Goal: Task Accomplishment & Management: Complete application form

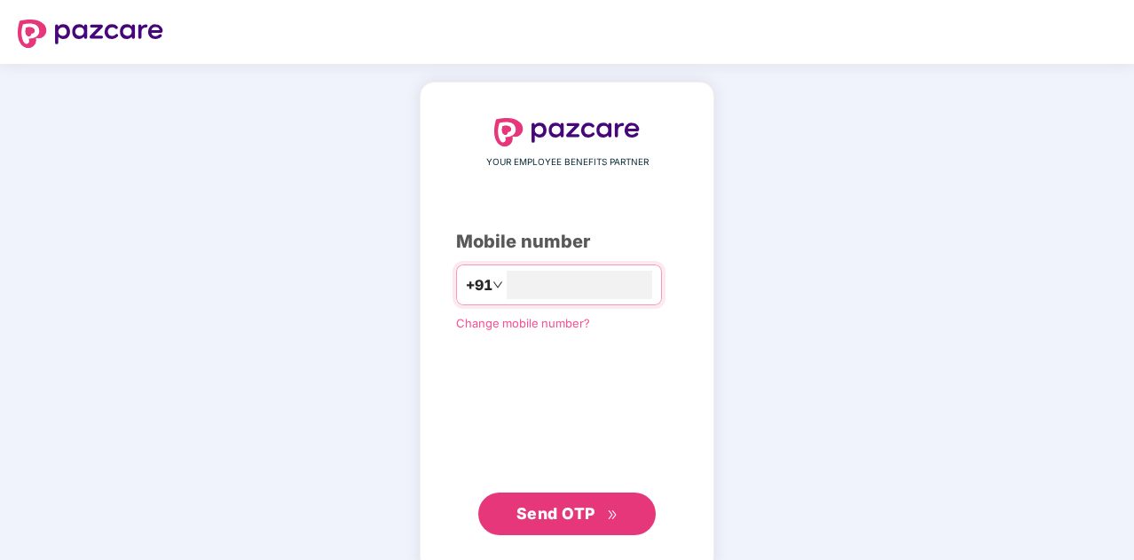
type input "**********"
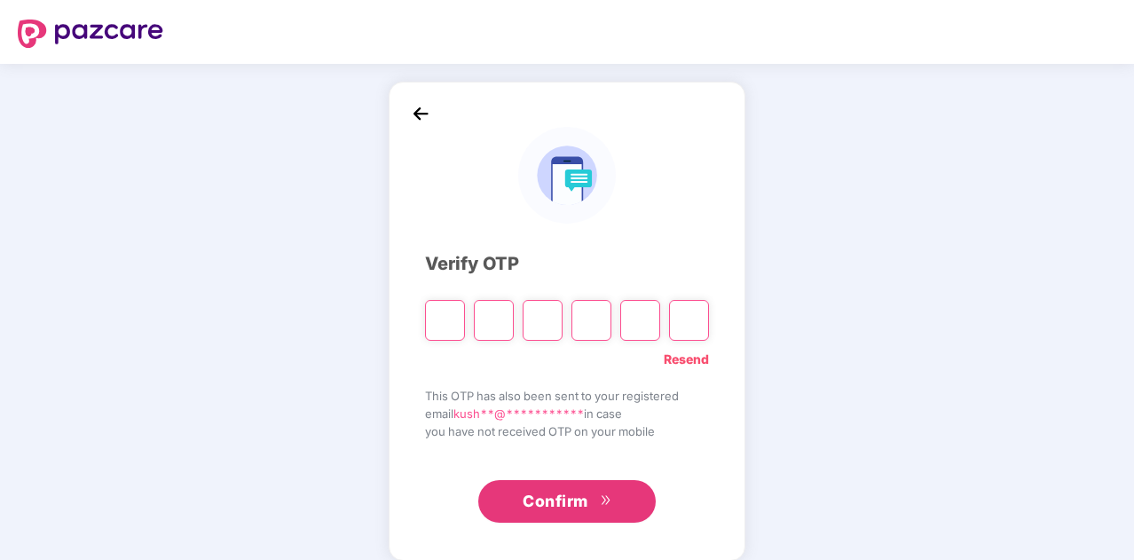
type input "*"
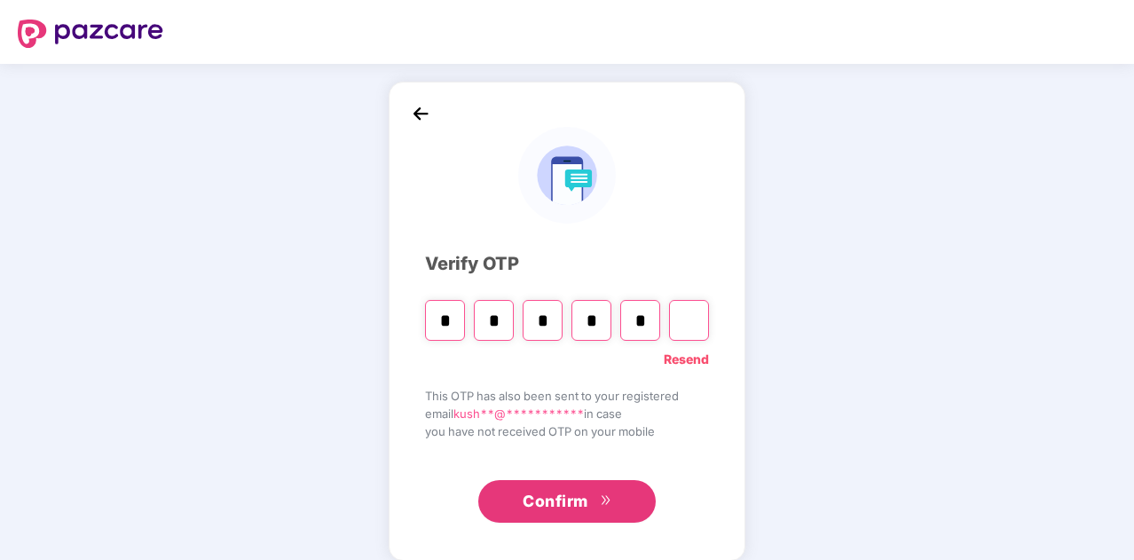
type input "*"
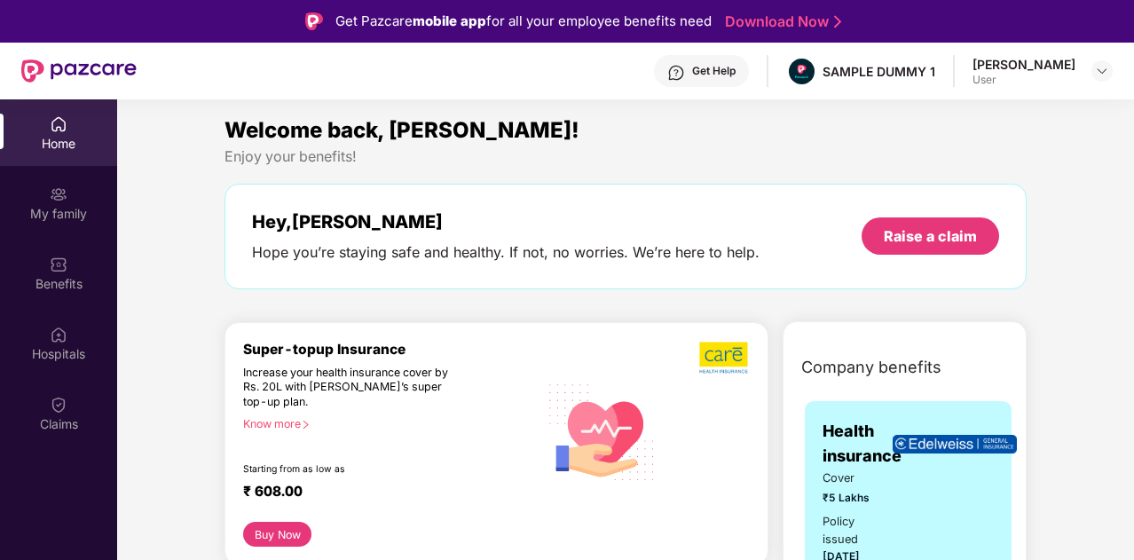
click at [1022, 81] on div "User" at bounding box center [1024, 80] width 103 height 14
click at [1103, 74] on img at bounding box center [1102, 71] width 14 height 14
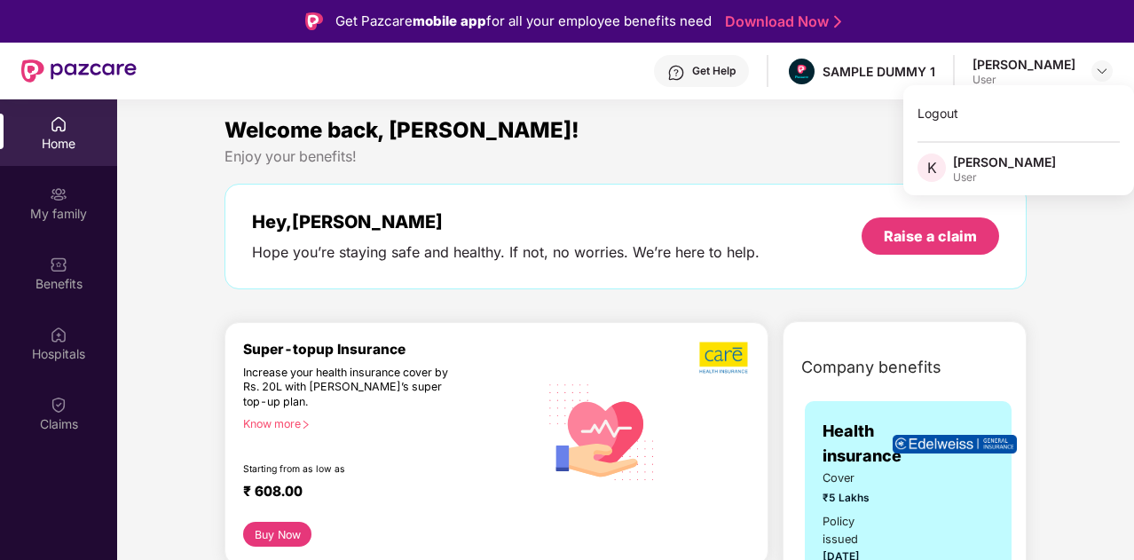
click at [786, 175] on div "Welcome back, [PERSON_NAME]! Enjoy your benefits! Hey, [PERSON_NAME] Hope you’r…" at bounding box center [625, 210] width 817 height 193
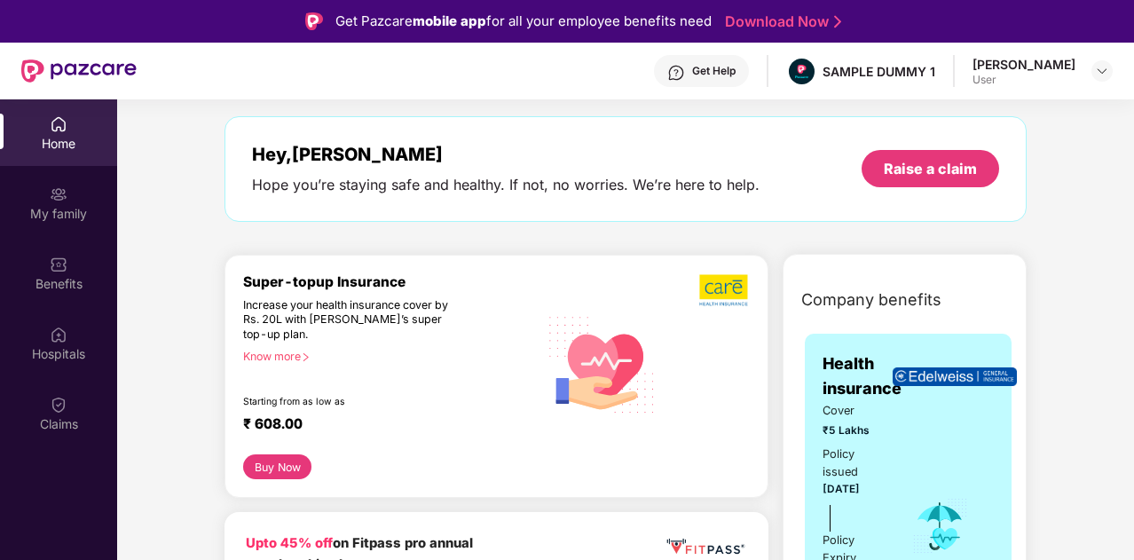
scroll to position [121, 0]
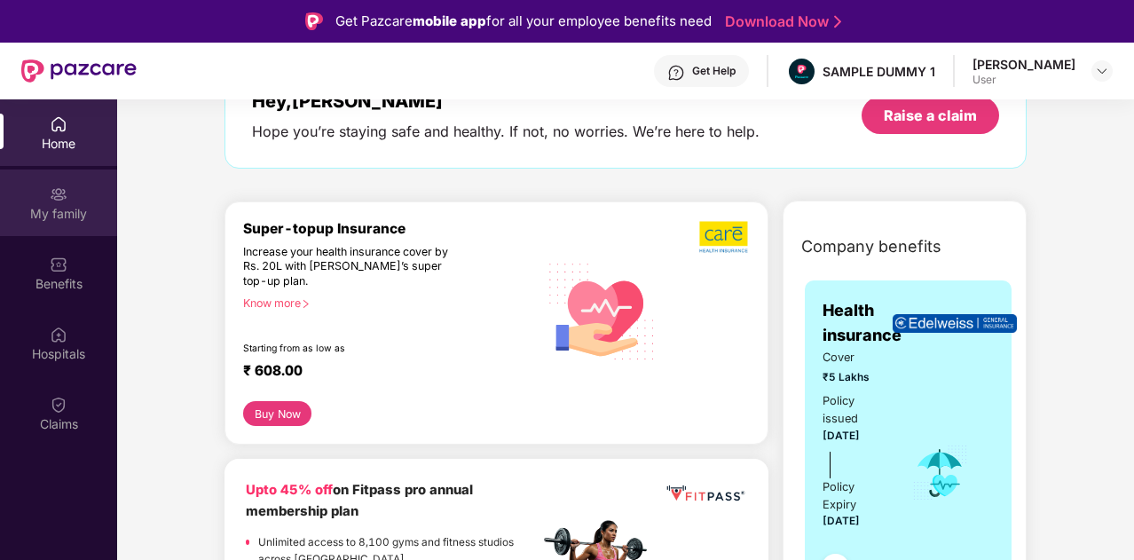
click at [53, 205] on div "My family" at bounding box center [58, 214] width 117 height 18
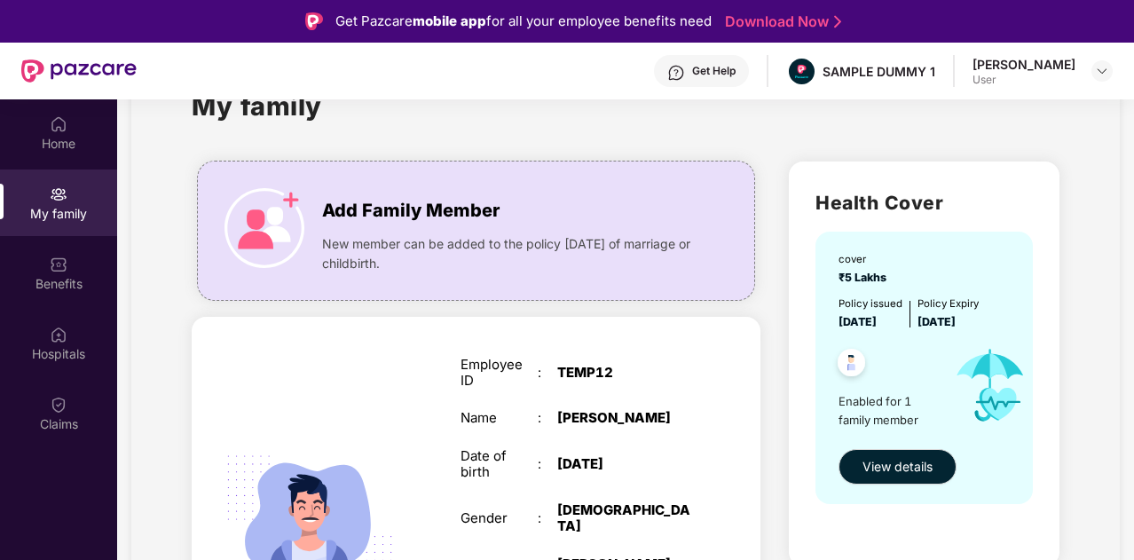
scroll to position [55, 0]
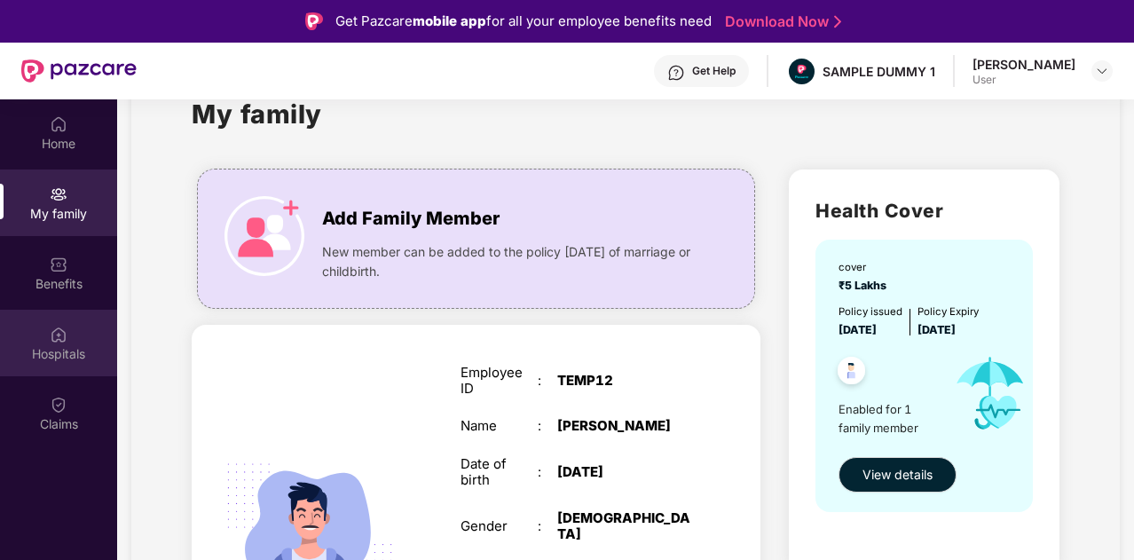
click at [60, 347] on div "Hospitals" at bounding box center [58, 354] width 117 height 18
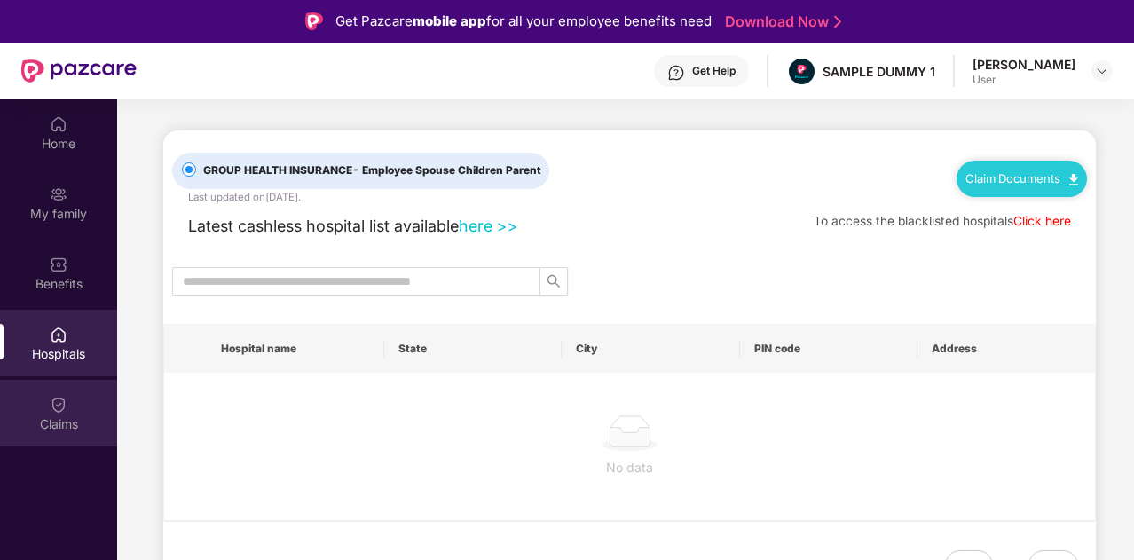
click at [55, 399] on img at bounding box center [59, 405] width 18 height 18
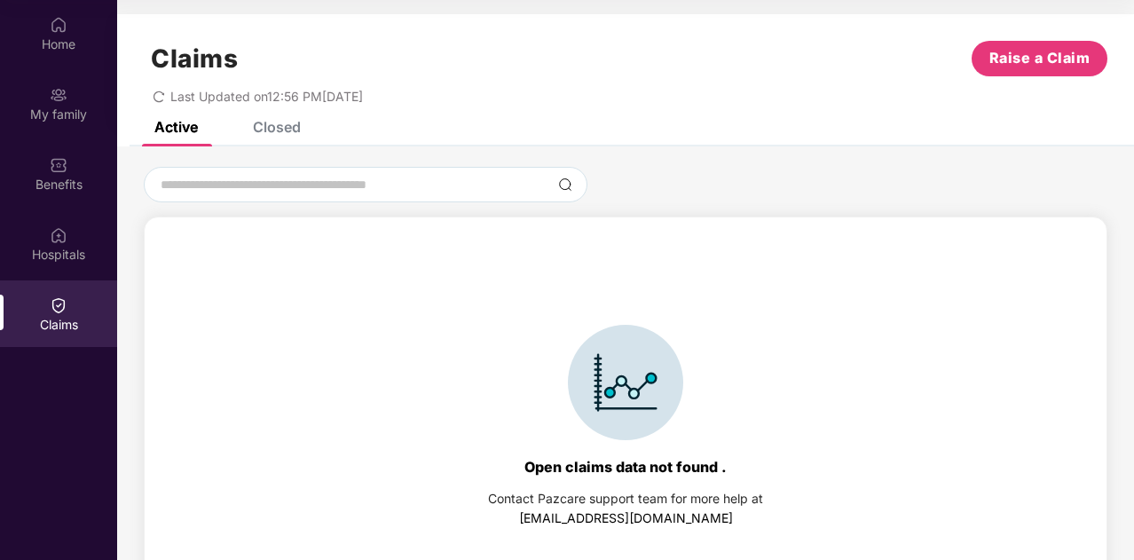
click at [270, 120] on div "Claims Raise a Claim Last Updated on 12:56 PM[DATE]" at bounding box center [625, 67] width 1017 height 107
click at [279, 126] on div "Closed" at bounding box center [277, 127] width 48 height 18
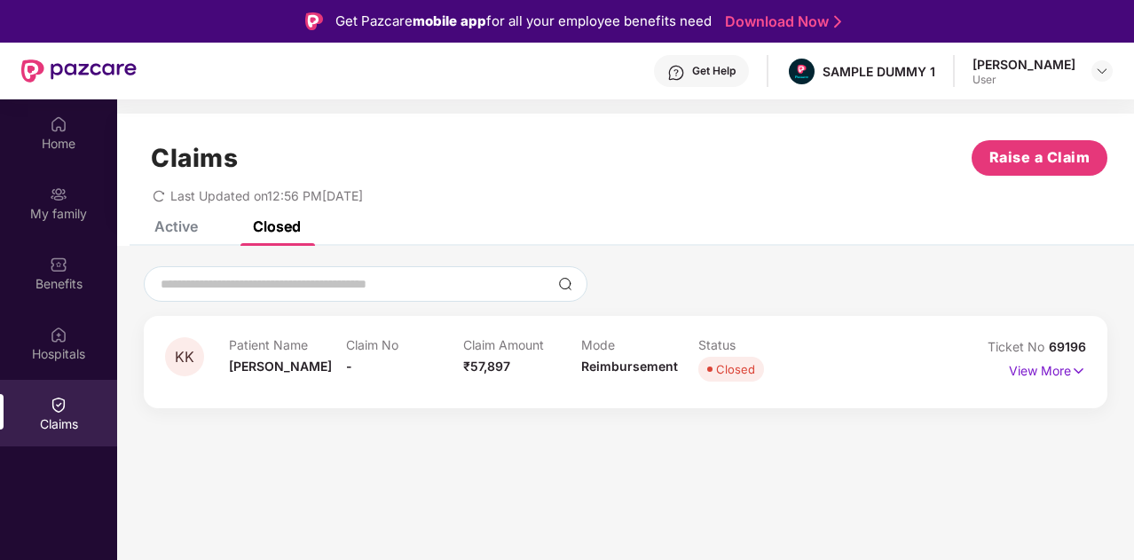
click at [1045, 78] on div "User" at bounding box center [1024, 80] width 103 height 14
click at [1088, 74] on div "[PERSON_NAME] User" at bounding box center [1043, 71] width 140 height 31
click at [1101, 74] on img at bounding box center [1102, 71] width 14 height 14
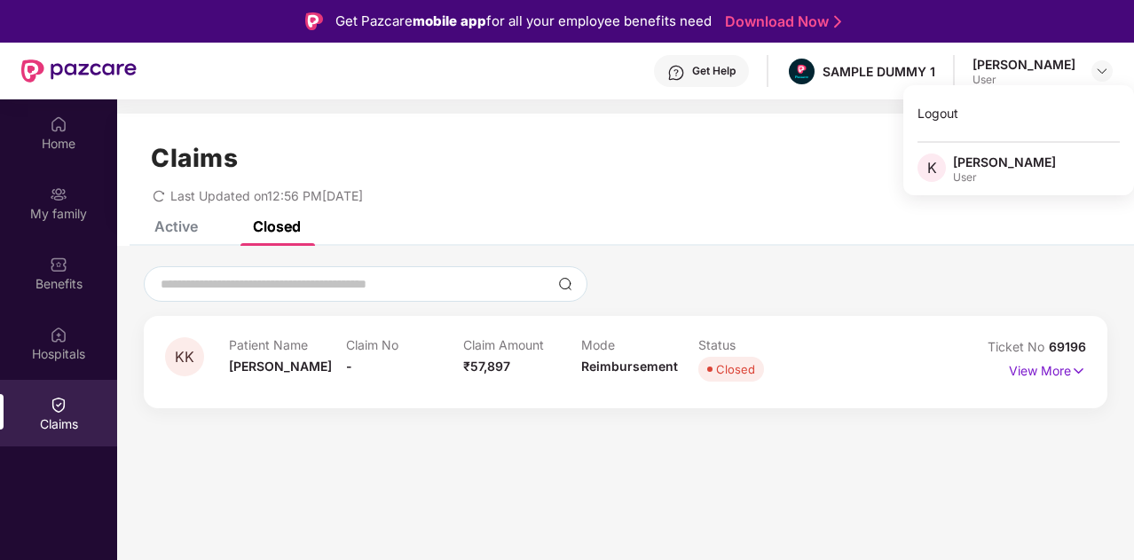
click at [891, 88] on div "Get Help SAMPLE DUMMY 1 [PERSON_NAME] User" at bounding box center [625, 71] width 976 height 57
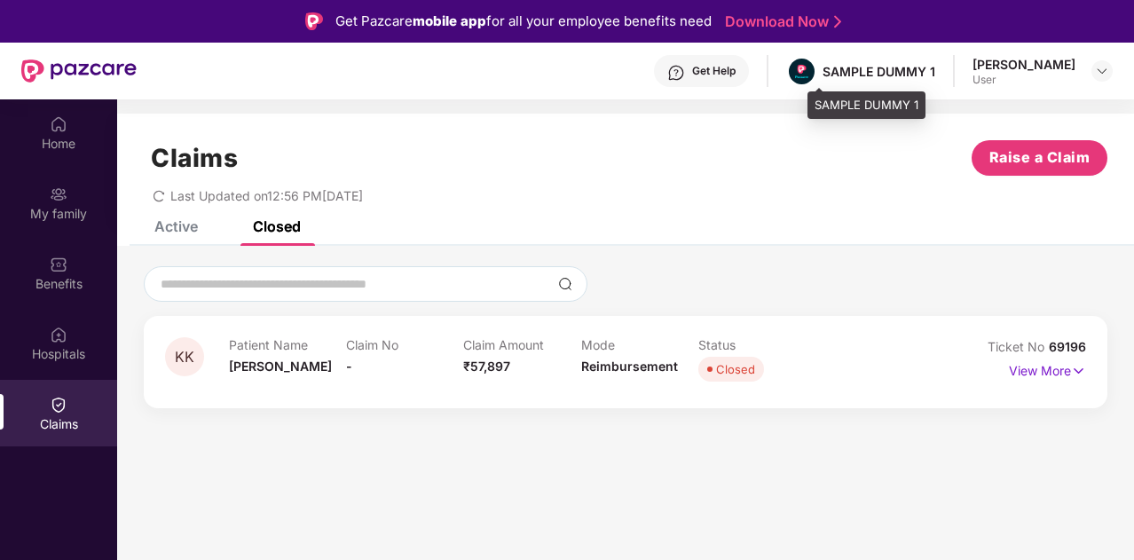
click at [880, 79] on div "SAMPLE DUMMY 1" at bounding box center [860, 71] width 149 height 31
click at [852, 109] on section "Claims Raise a Claim Last Updated on 12:56 PM[DATE] Active Closed Open claims d…" at bounding box center [625, 379] width 1017 height 560
click at [813, 56] on div "SAMPLE DUMMY 1" at bounding box center [860, 71] width 149 height 31
click at [879, 78] on div "SAMPLE DUMMY 1" at bounding box center [879, 71] width 113 height 17
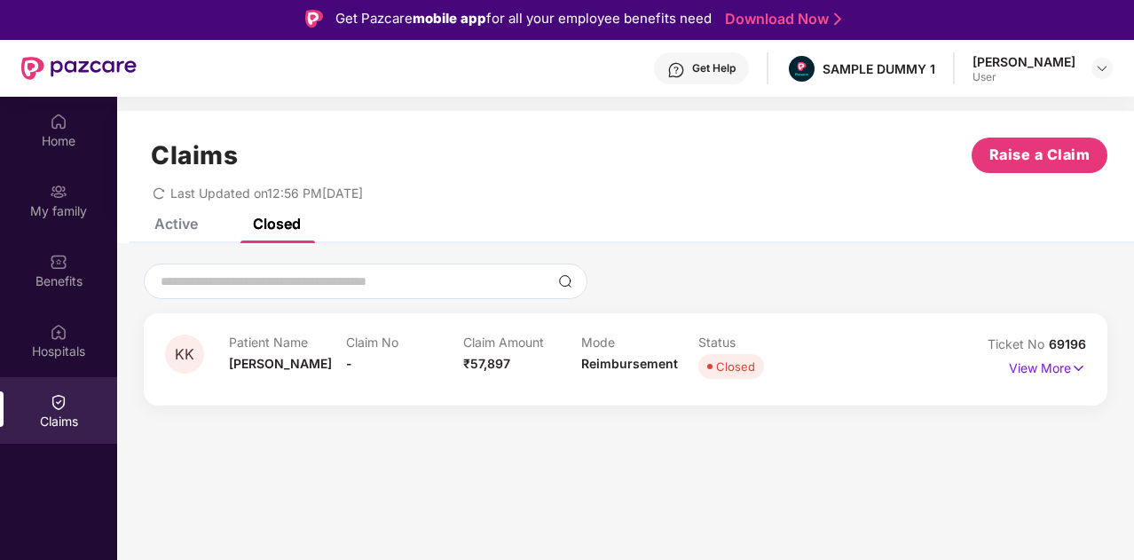
scroll to position [2, 0]
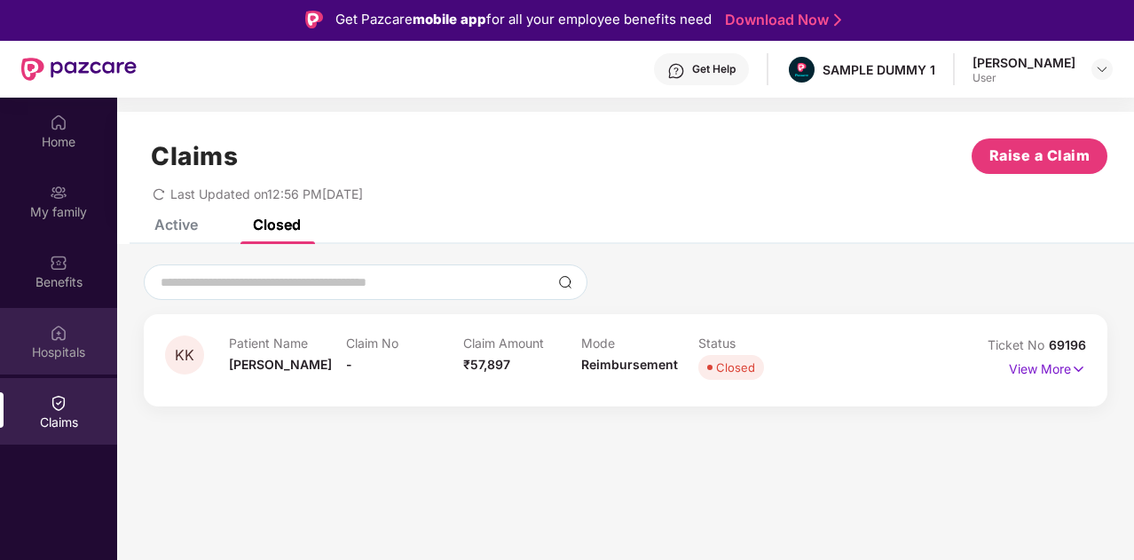
click at [42, 326] on div "Hospitals" at bounding box center [58, 341] width 117 height 67
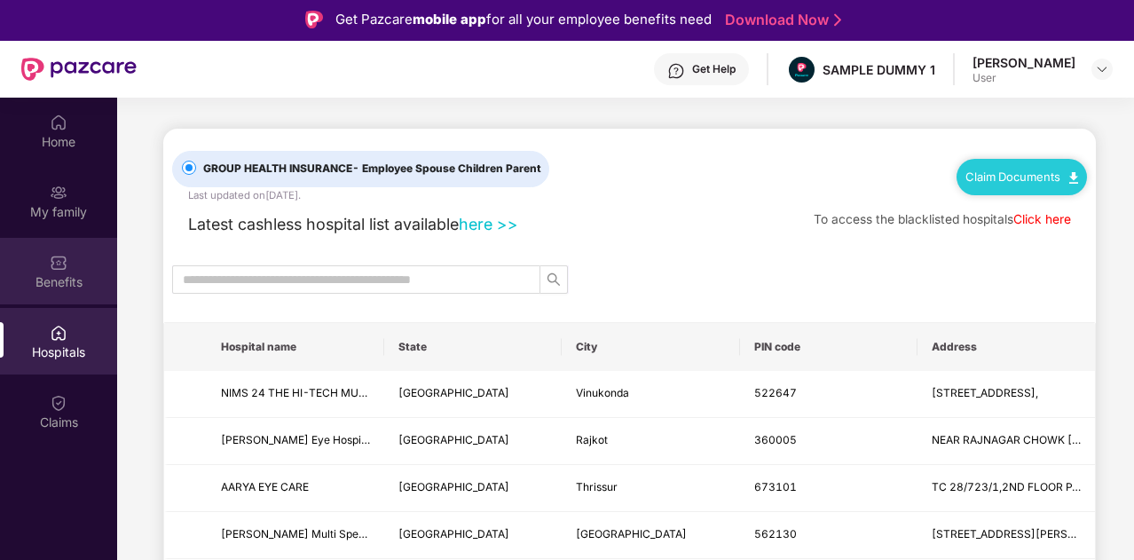
click at [51, 252] on div at bounding box center [59, 261] width 18 height 18
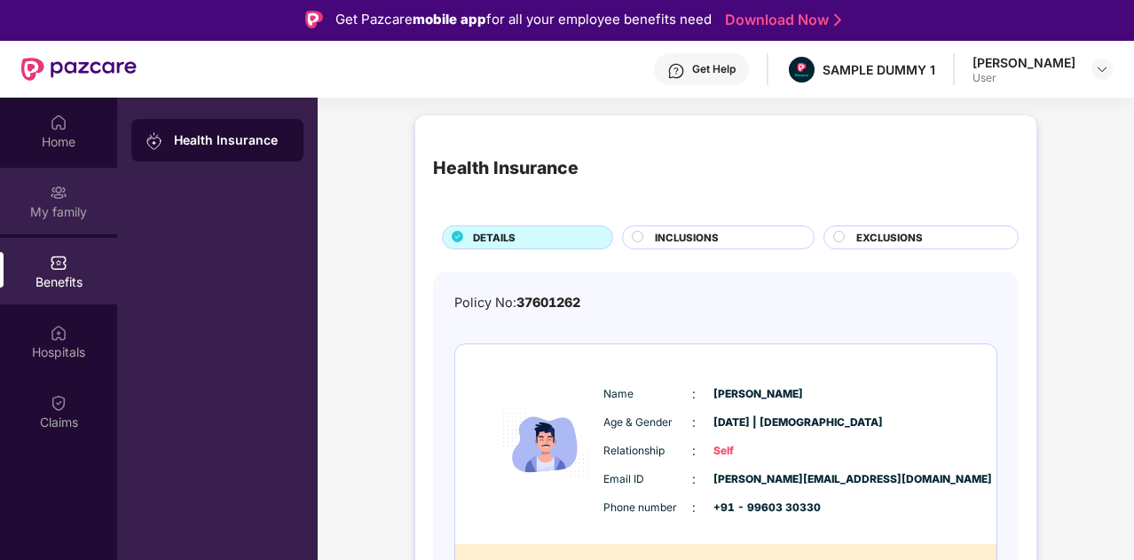
click at [57, 203] on div "My family" at bounding box center [58, 212] width 117 height 18
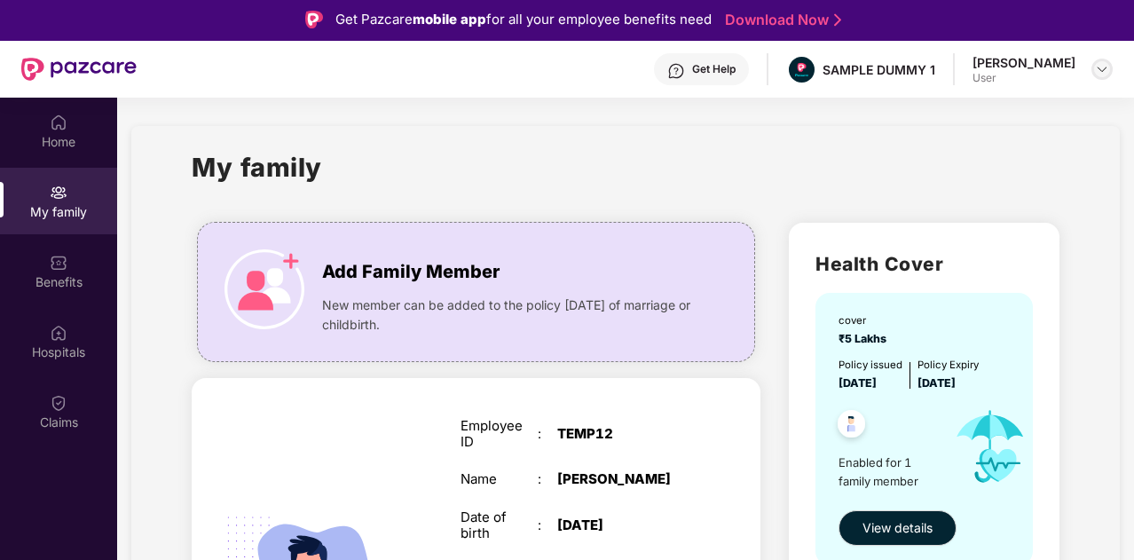
click at [1099, 68] on img at bounding box center [1102, 69] width 14 height 14
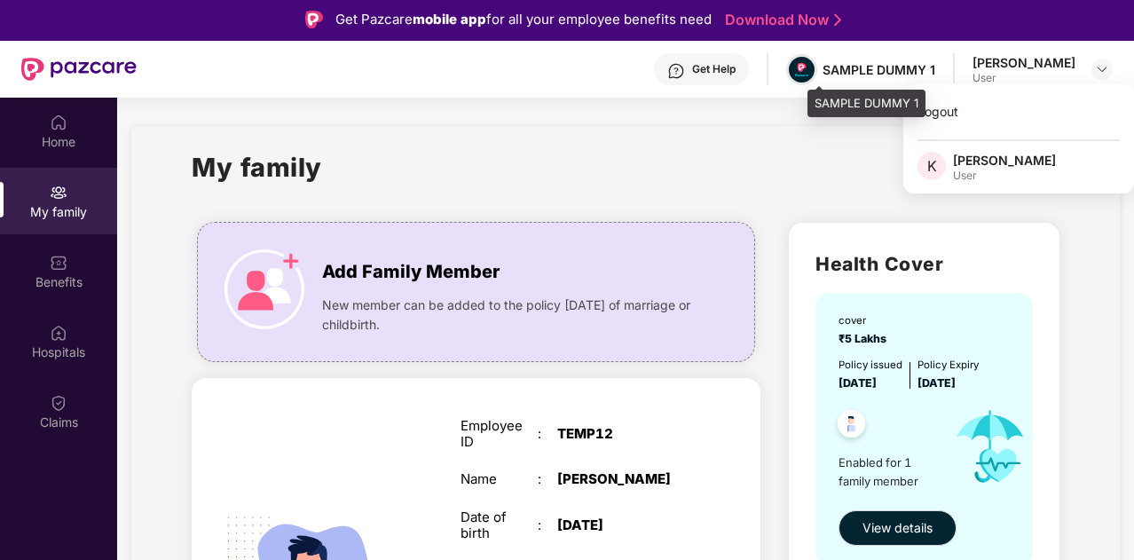
click at [815, 73] on img at bounding box center [802, 70] width 26 height 26
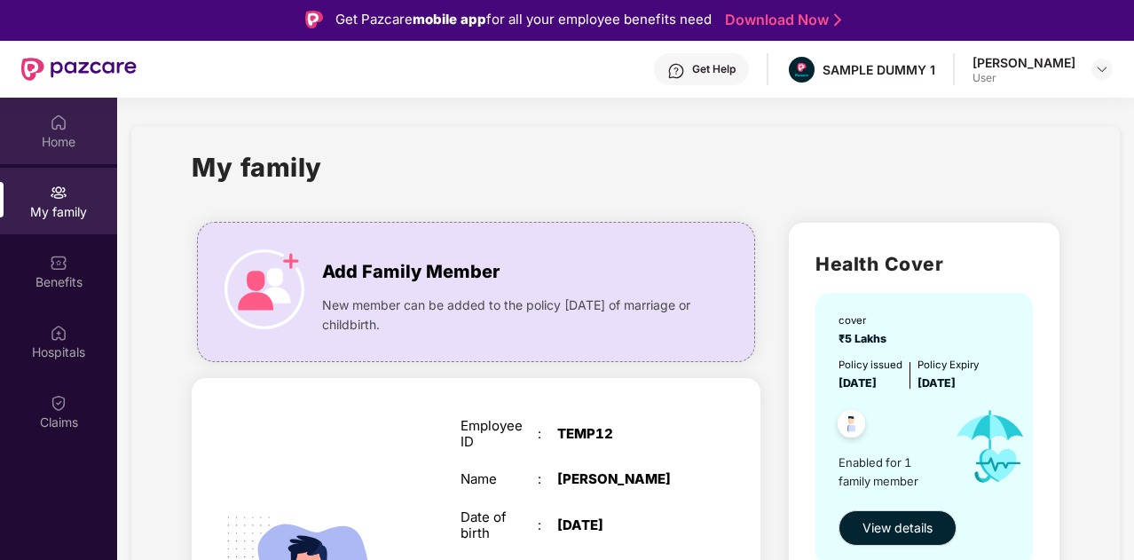
click at [50, 134] on div "Home" at bounding box center [58, 142] width 117 height 18
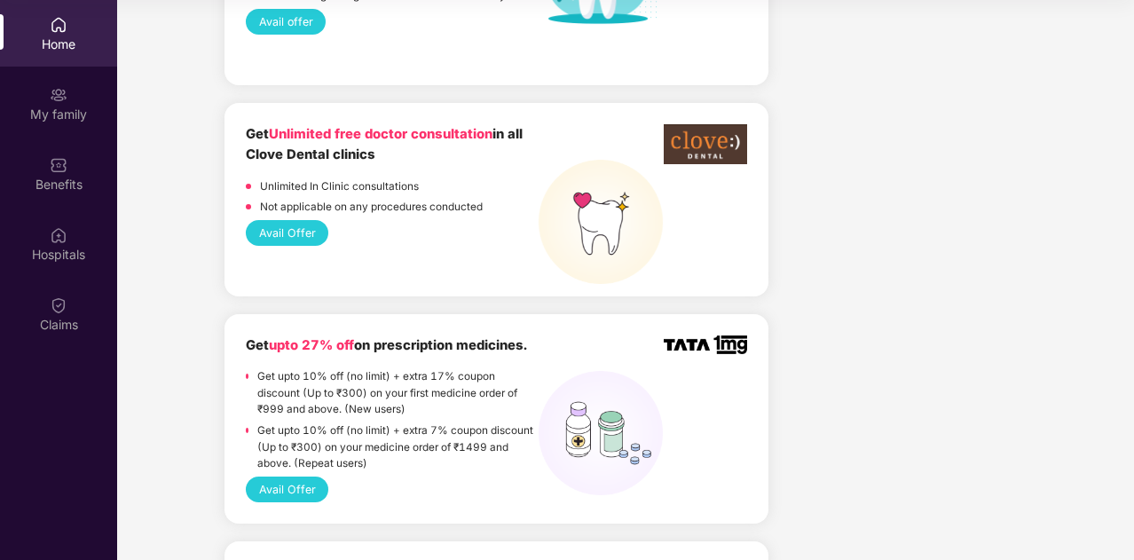
scroll to position [1363, 0]
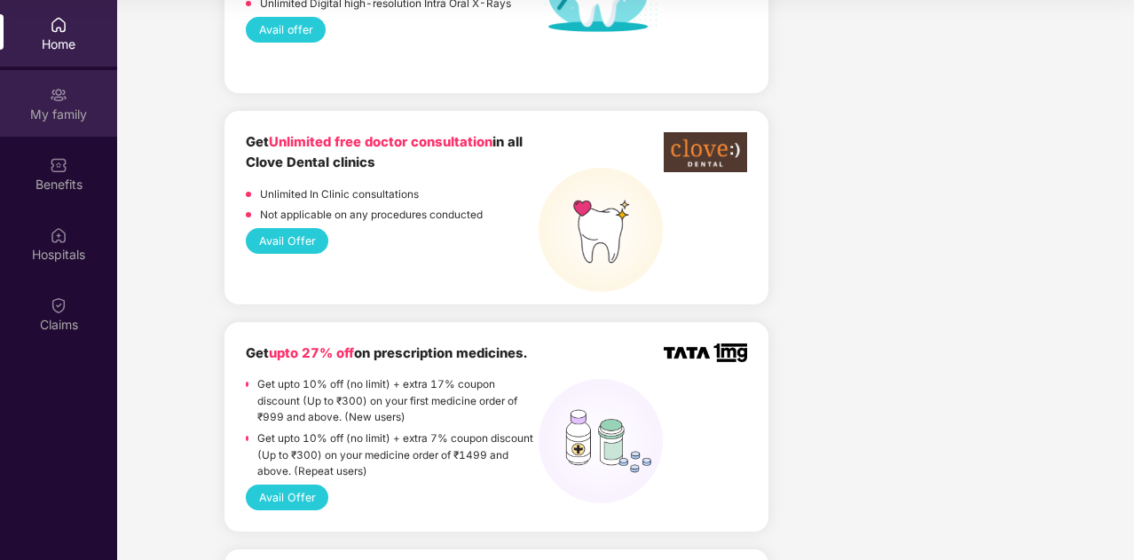
click at [47, 111] on div "My family" at bounding box center [58, 115] width 117 height 18
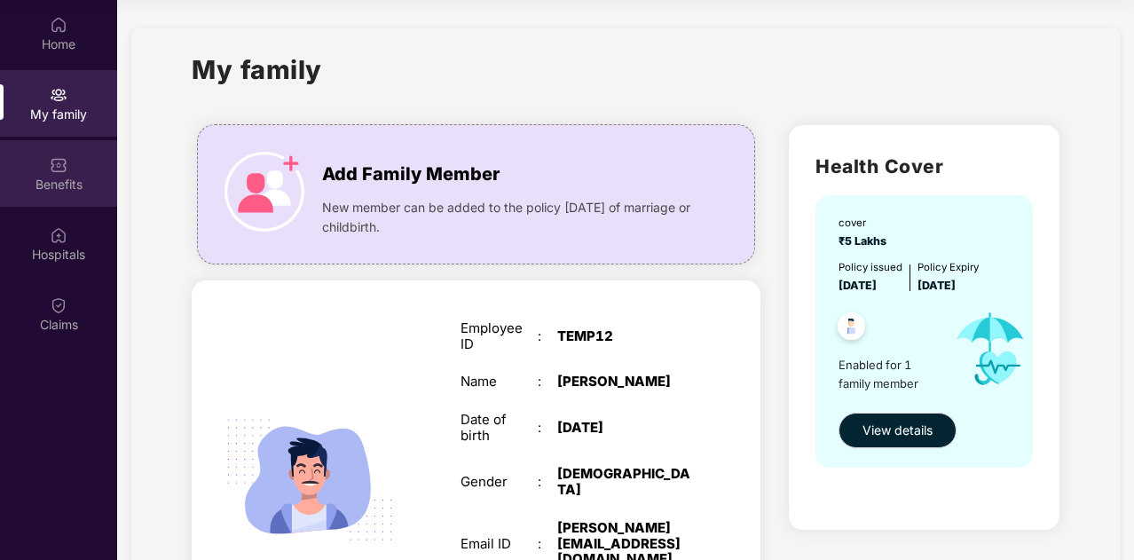
click at [38, 170] on div "Benefits" at bounding box center [58, 173] width 117 height 67
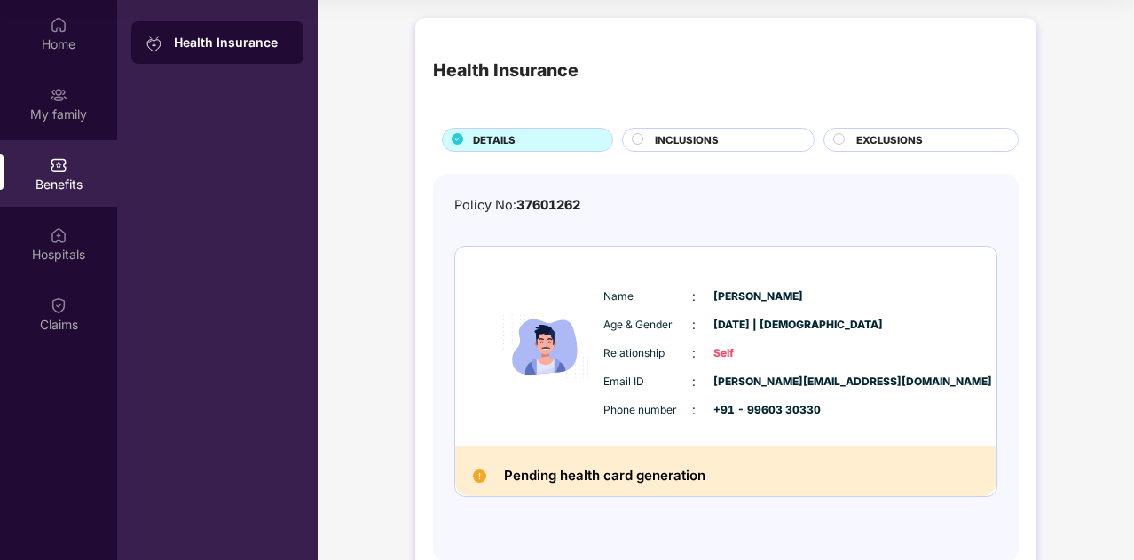
click at [739, 143] on div "INCLUSIONS" at bounding box center [725, 141] width 159 height 19
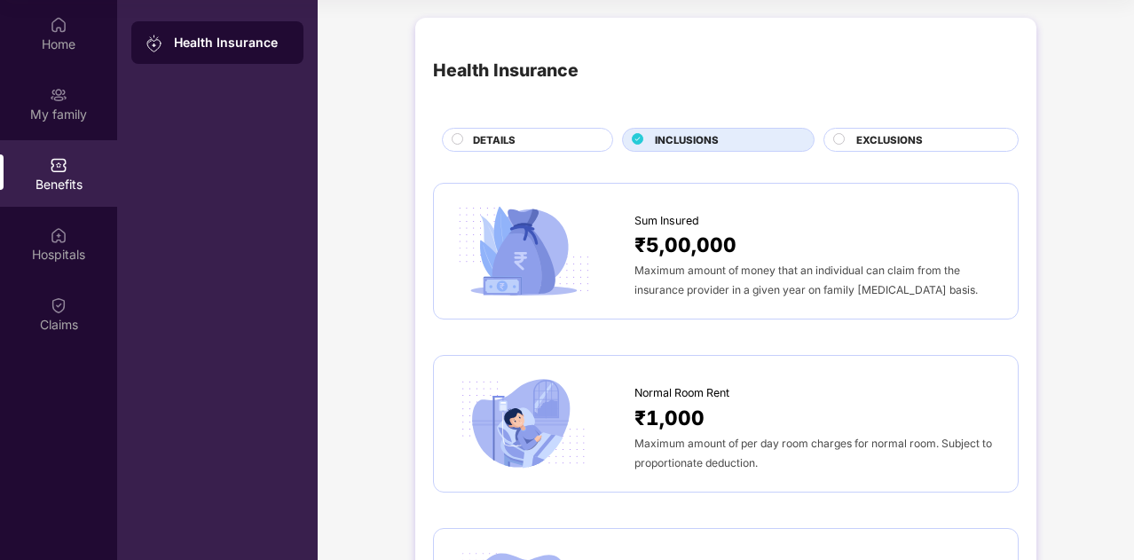
click at [897, 137] on span "EXCLUSIONS" at bounding box center [889, 140] width 67 height 16
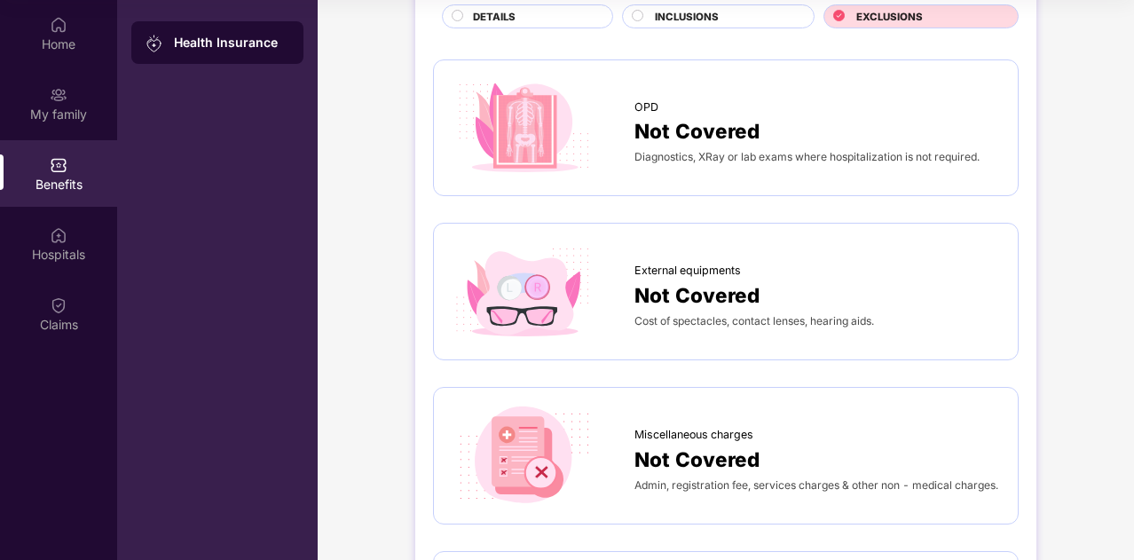
scroll to position [124, 0]
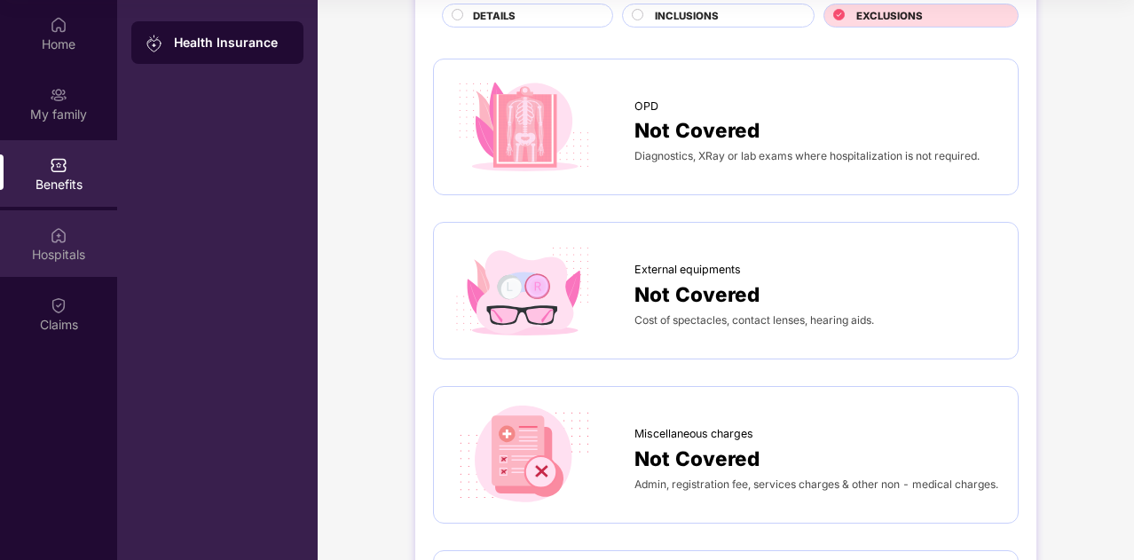
click at [31, 258] on div "Hospitals" at bounding box center [58, 255] width 117 height 18
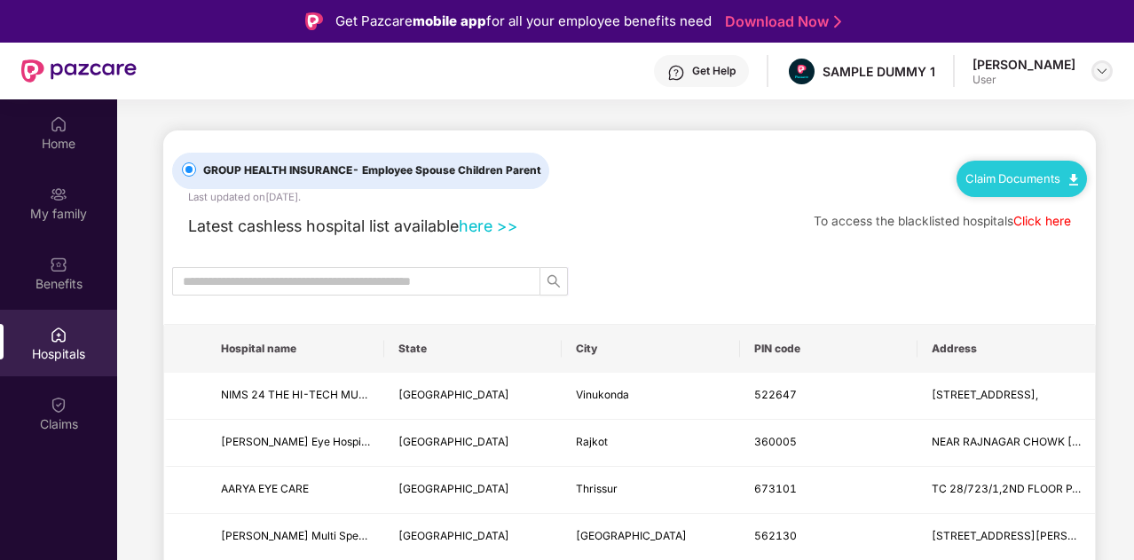
click at [1104, 73] on img at bounding box center [1102, 71] width 14 height 14
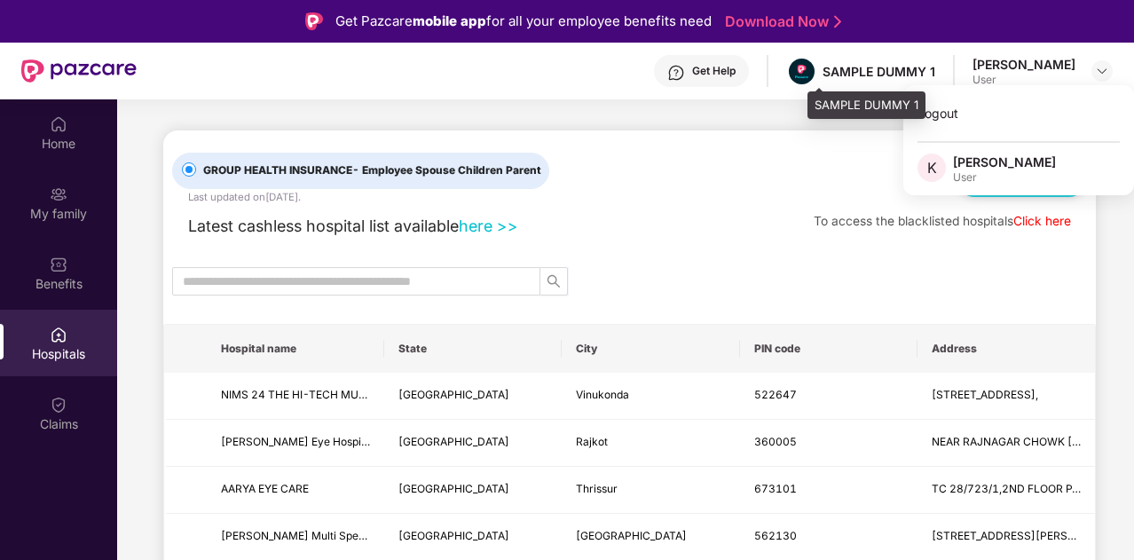
click at [878, 71] on div "SAMPLE DUMMY 1" at bounding box center [879, 71] width 113 height 17
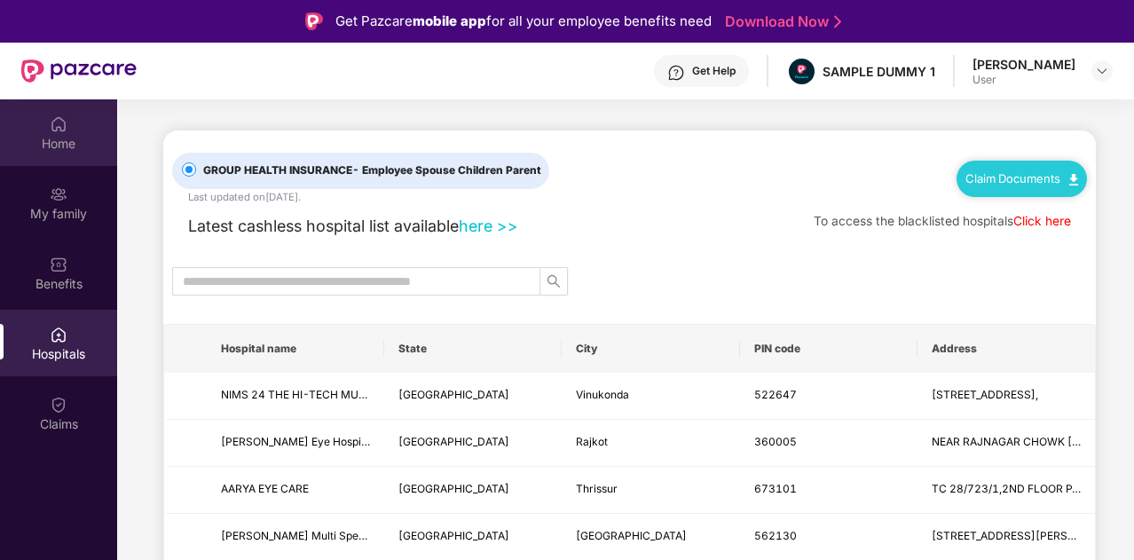
click at [62, 127] on img at bounding box center [59, 124] width 18 height 18
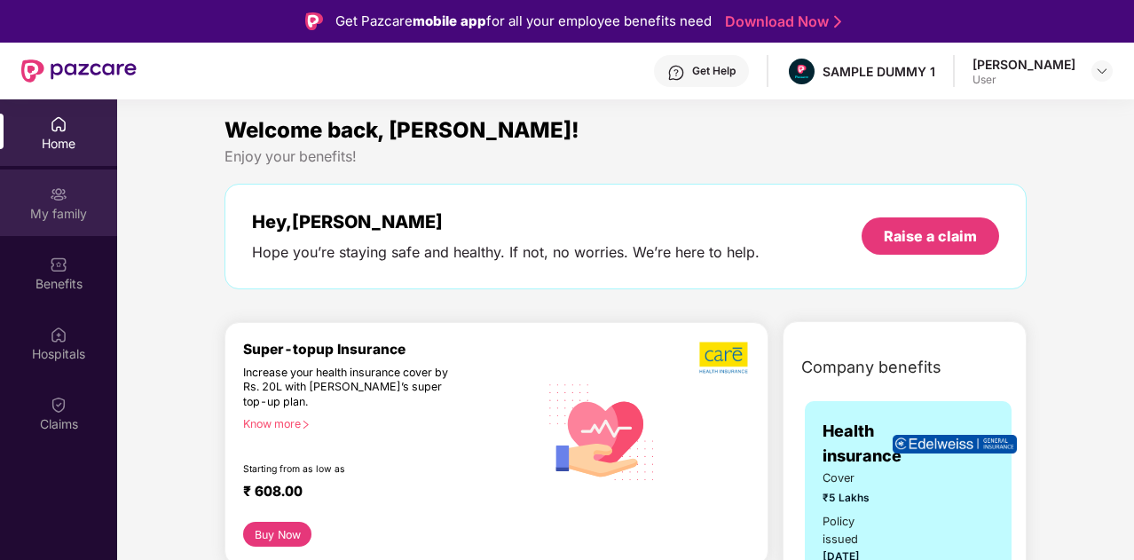
click at [51, 194] on img at bounding box center [59, 194] width 18 height 18
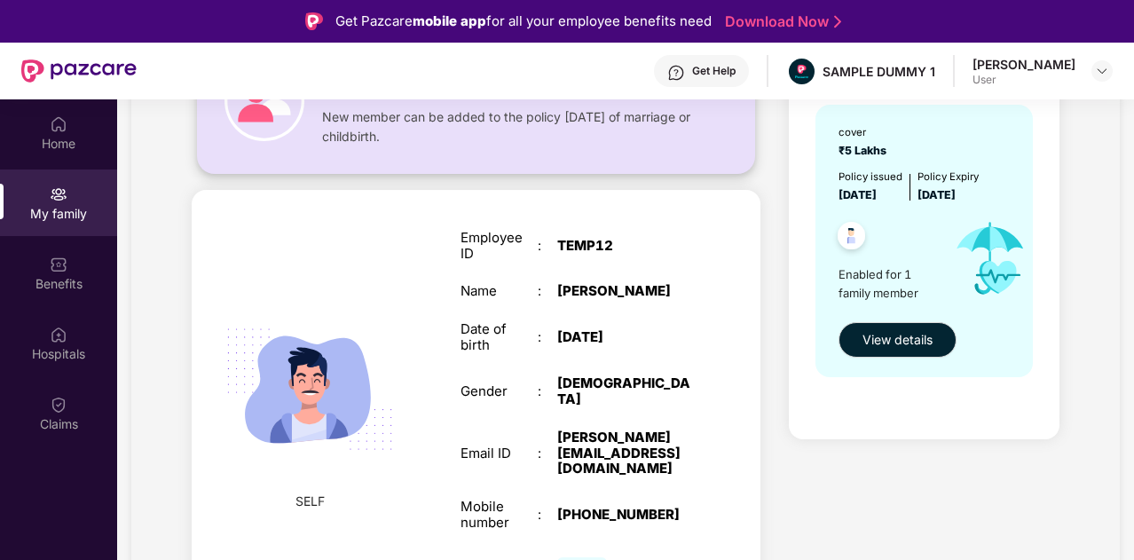
scroll to position [196, 0]
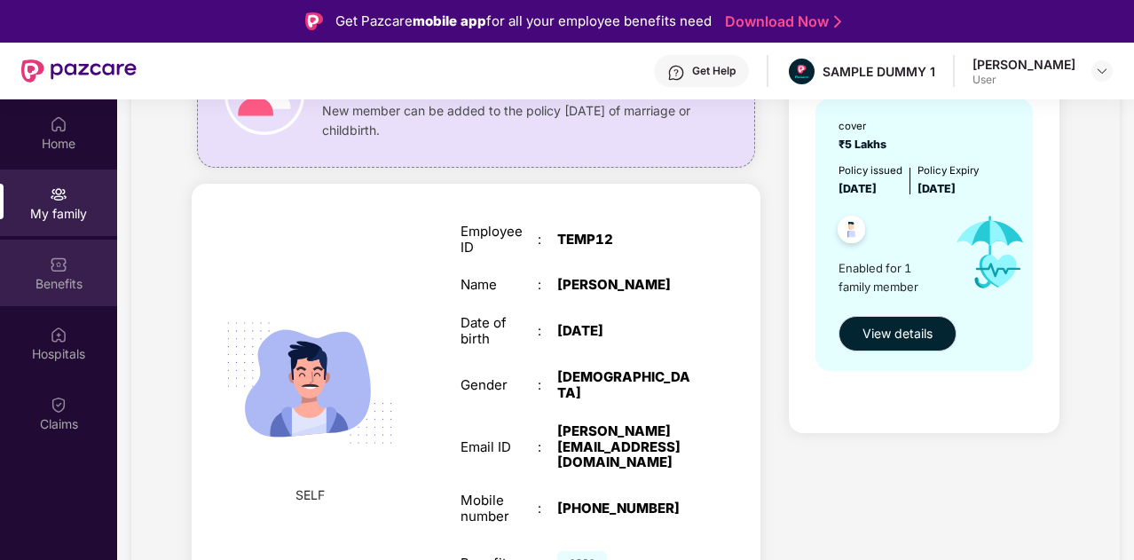
click at [80, 265] on div "Benefits" at bounding box center [58, 273] width 117 height 67
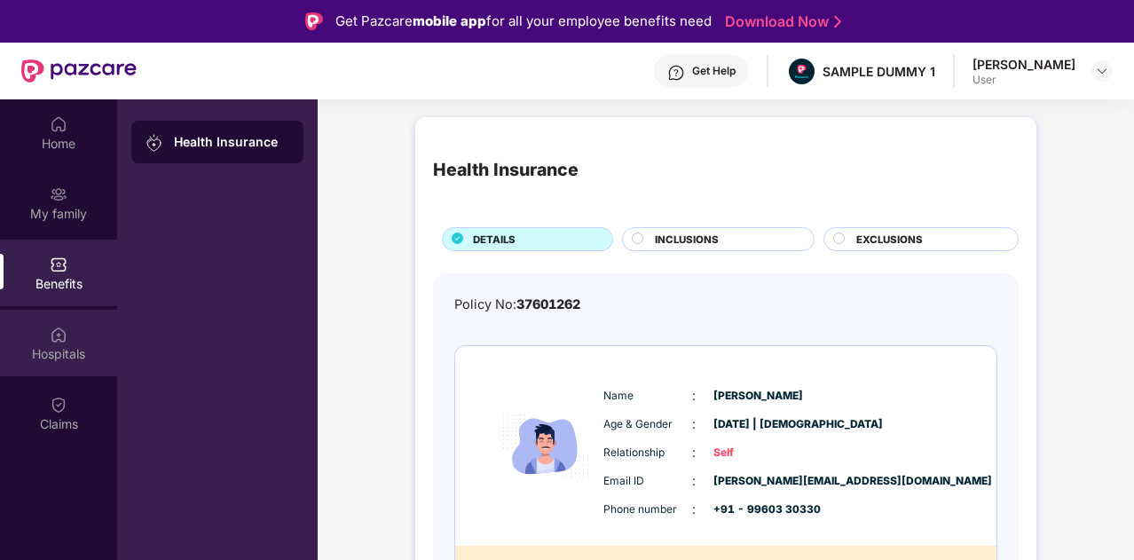
click at [69, 347] on div "Hospitals" at bounding box center [58, 354] width 117 height 18
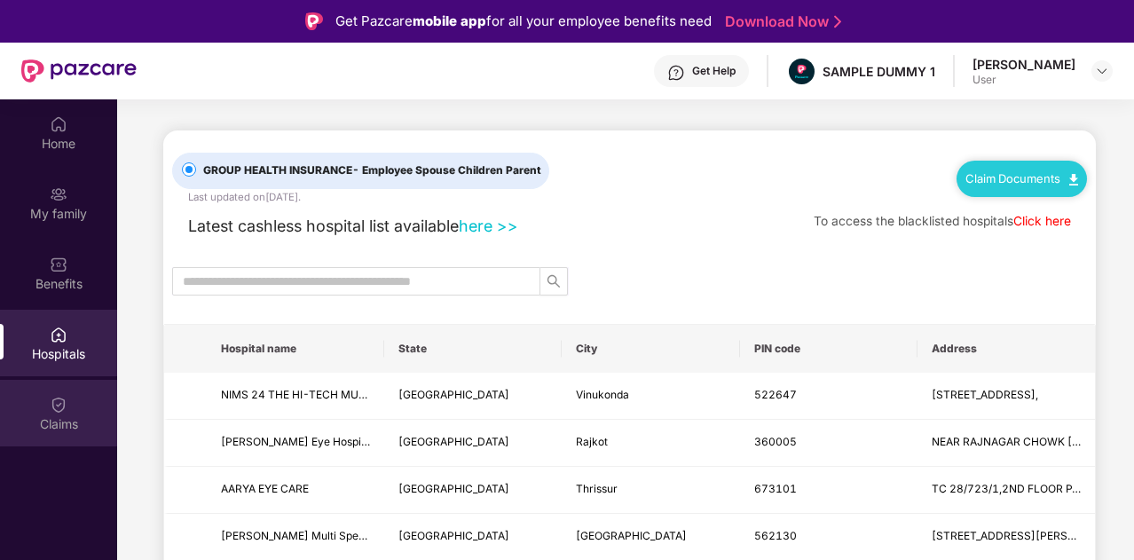
click at [51, 398] on img at bounding box center [59, 405] width 18 height 18
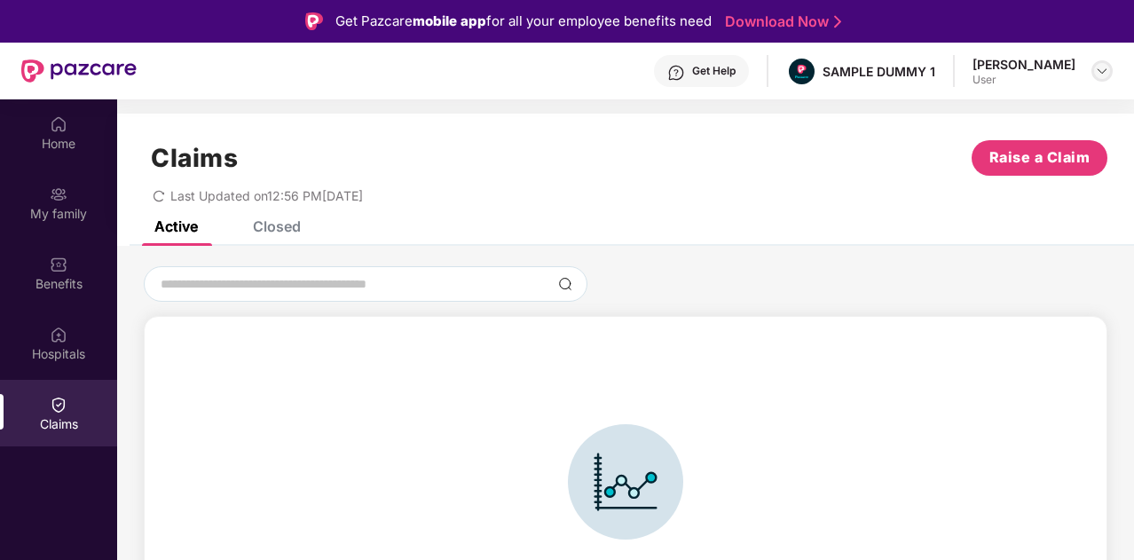
click at [1103, 69] on img at bounding box center [1102, 71] width 14 height 14
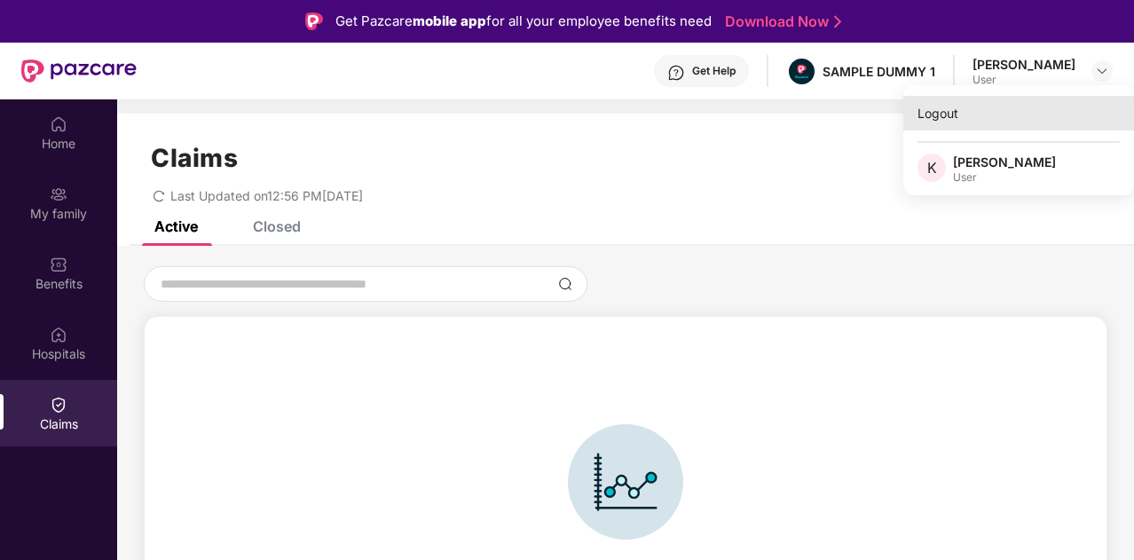
click at [927, 109] on div "Logout" at bounding box center [1019, 113] width 231 height 35
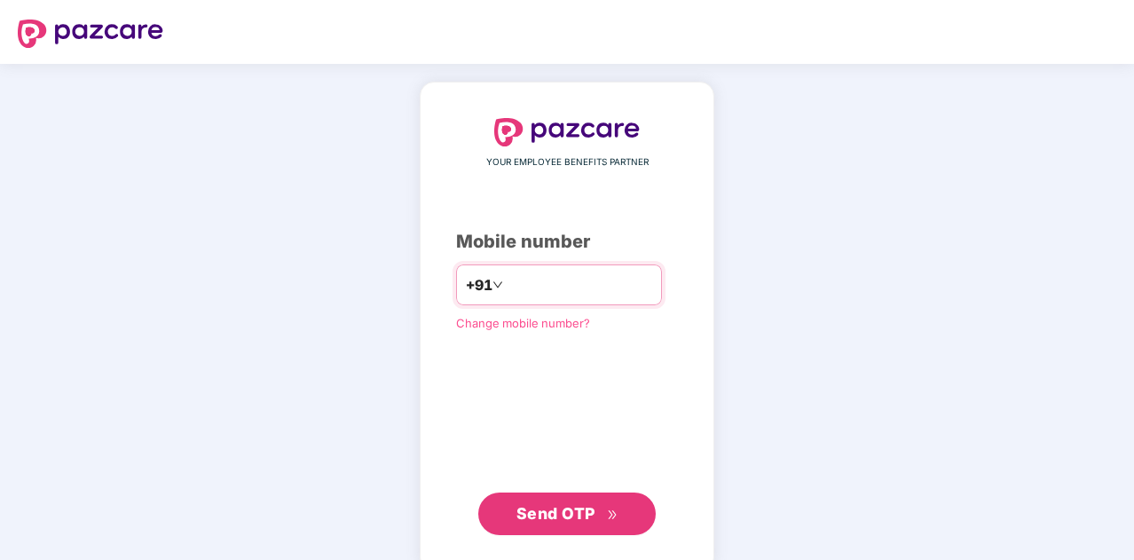
click at [520, 285] on input "number" at bounding box center [580, 285] width 146 height 28
type input "**********"
click at [576, 518] on span "Send OTP" at bounding box center [556, 513] width 79 height 19
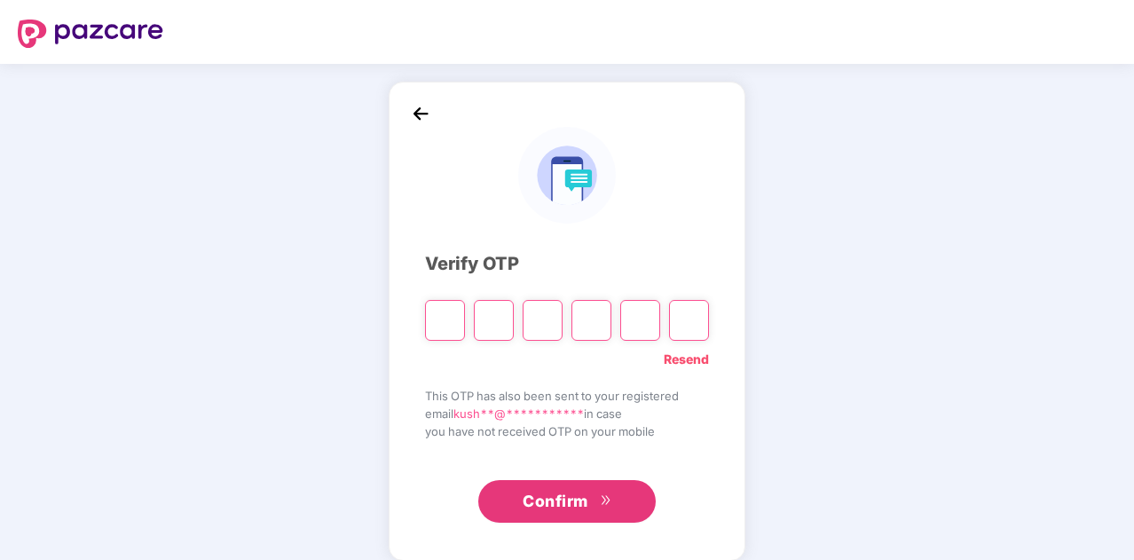
type input "*"
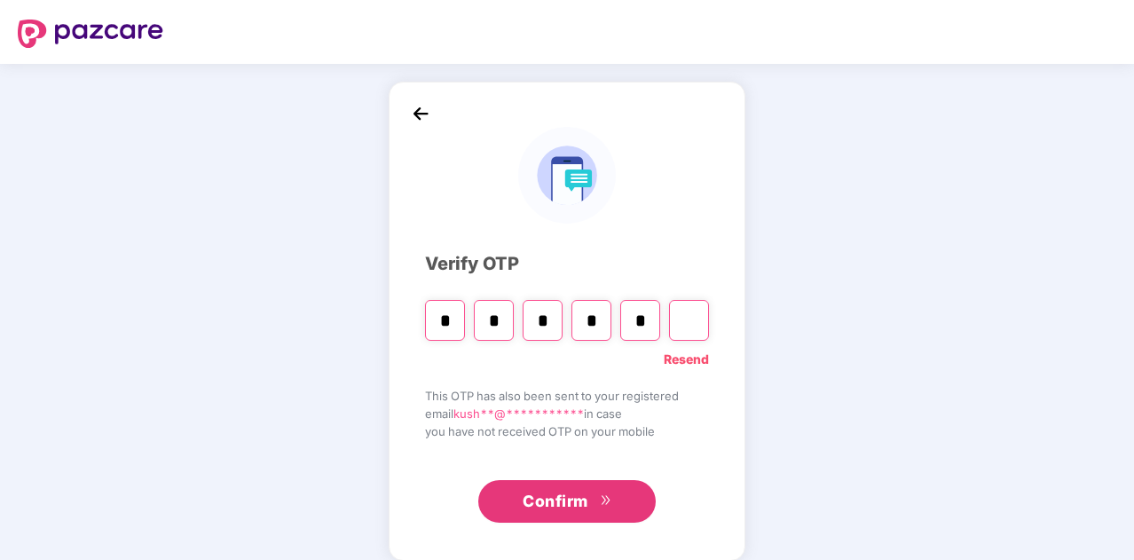
type input "*"
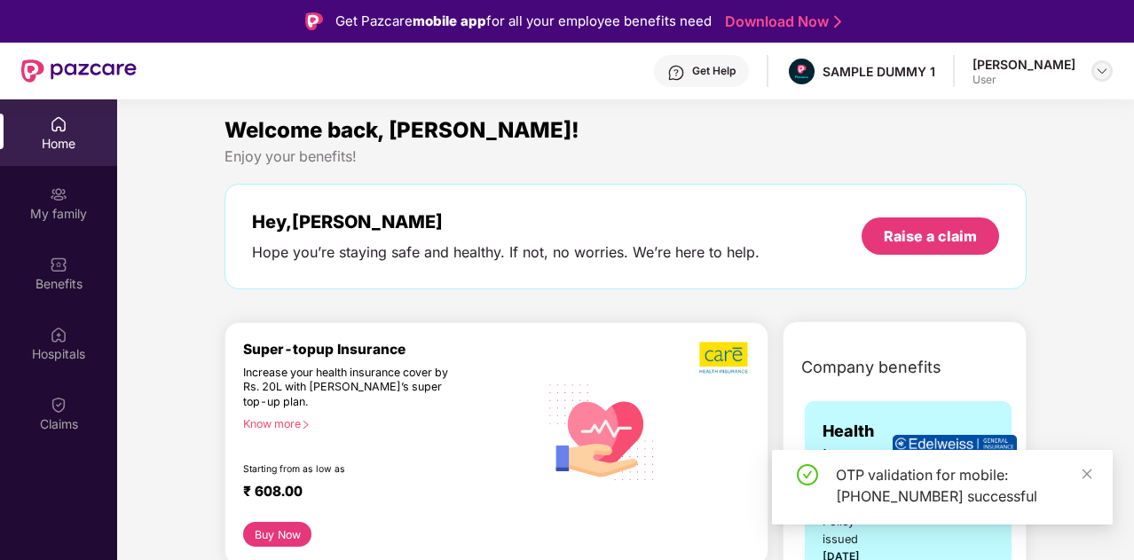
click at [1101, 75] on img at bounding box center [1102, 71] width 14 height 14
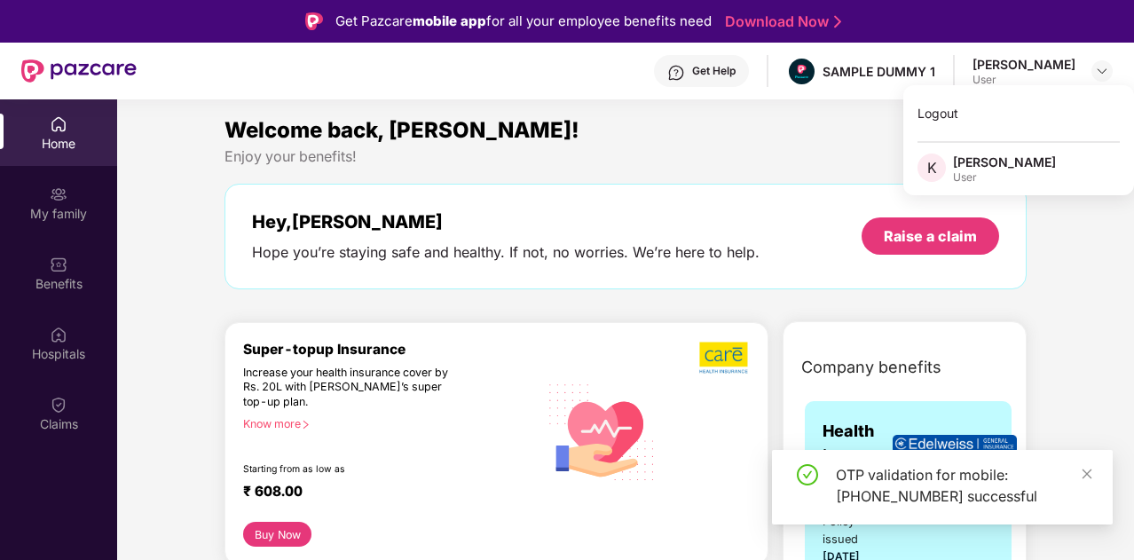
click at [822, 126] on div "Welcome back, [PERSON_NAME]!" at bounding box center [626, 131] width 802 height 34
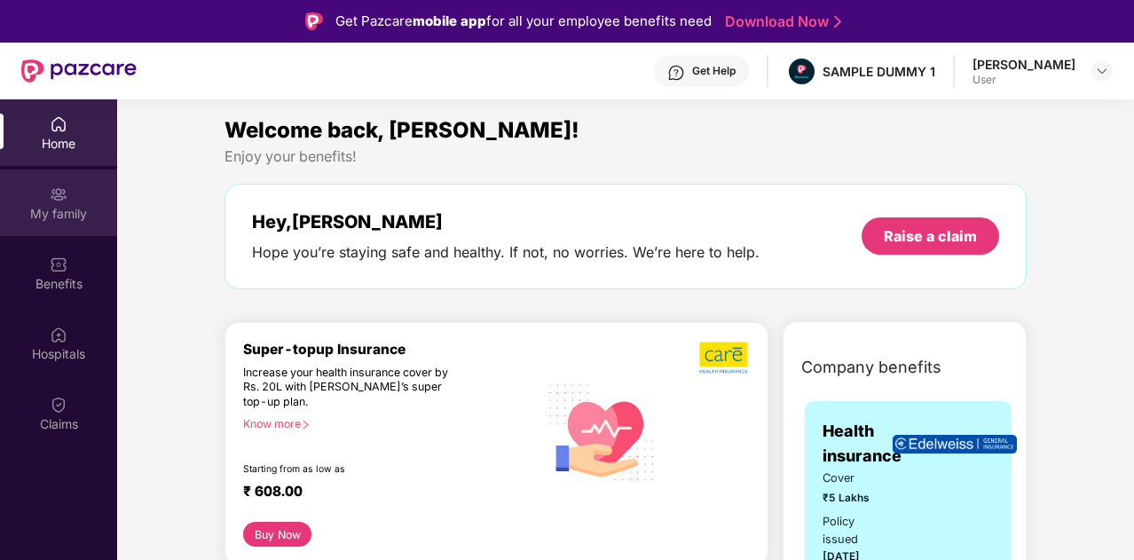
click at [67, 208] on div "My family" at bounding box center [58, 214] width 117 height 18
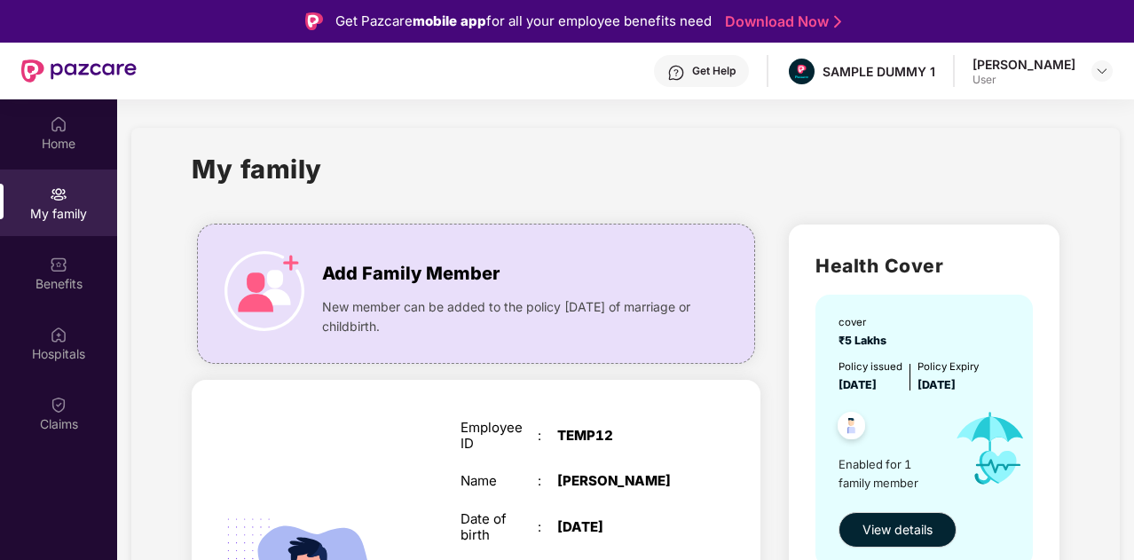
scroll to position [33, 0]
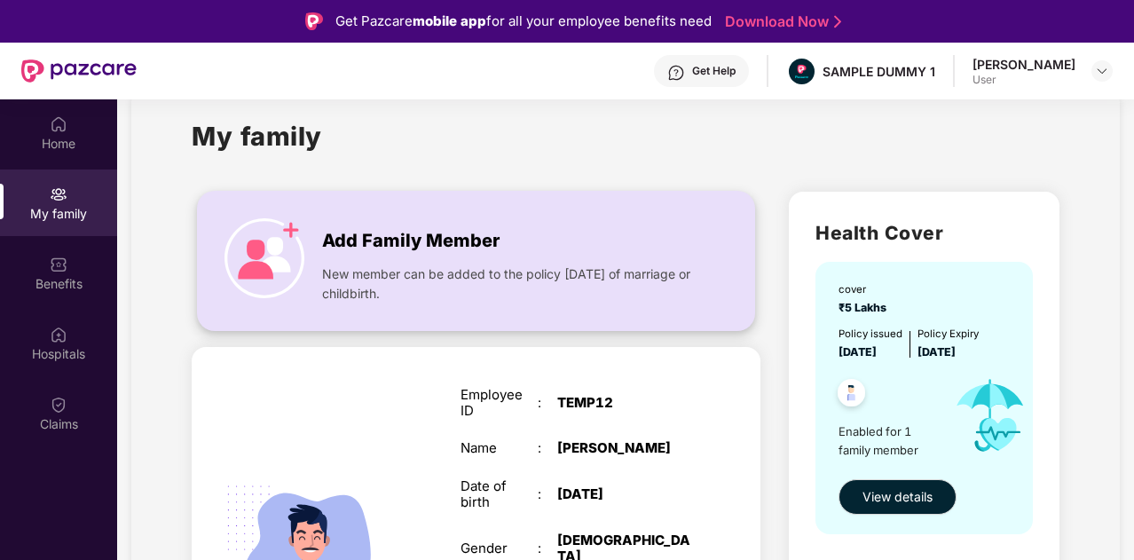
click at [263, 246] on img at bounding box center [265, 258] width 80 height 80
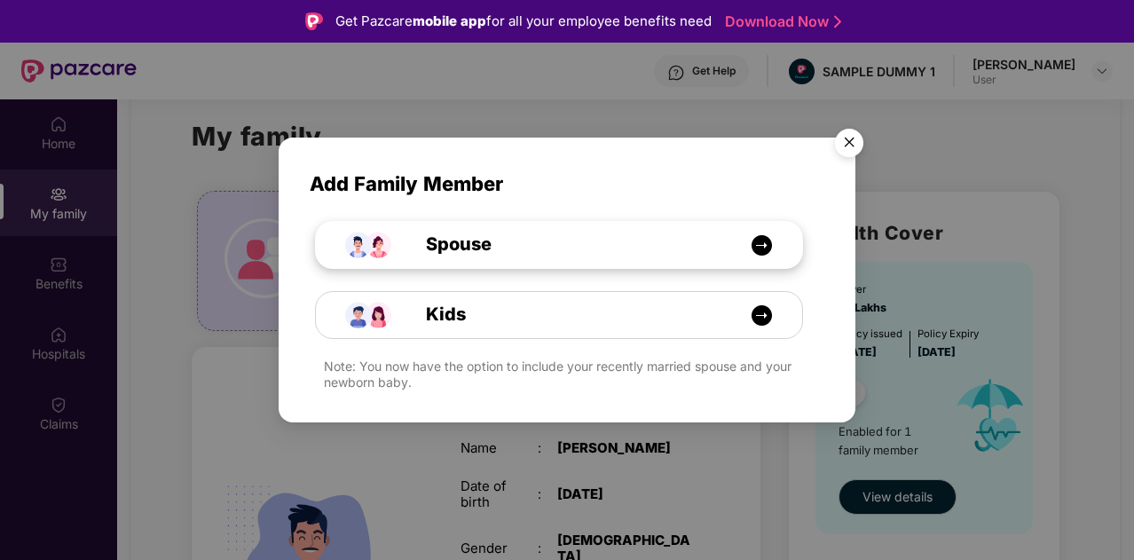
click at [523, 256] on div "Spouse" at bounding box center [568, 245] width 365 height 28
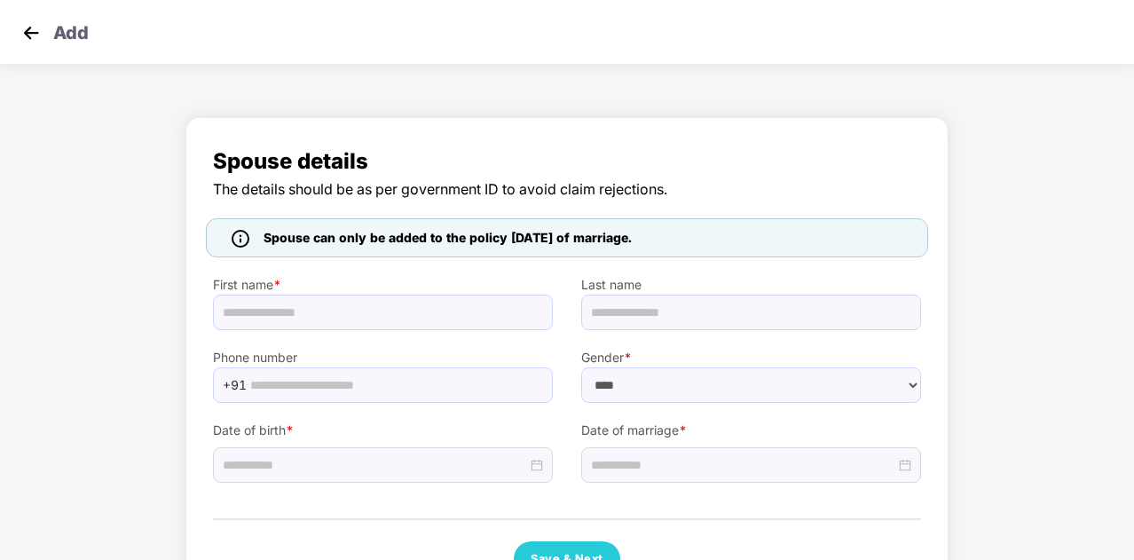
select select "******"
click at [26, 31] on img at bounding box center [31, 33] width 27 height 27
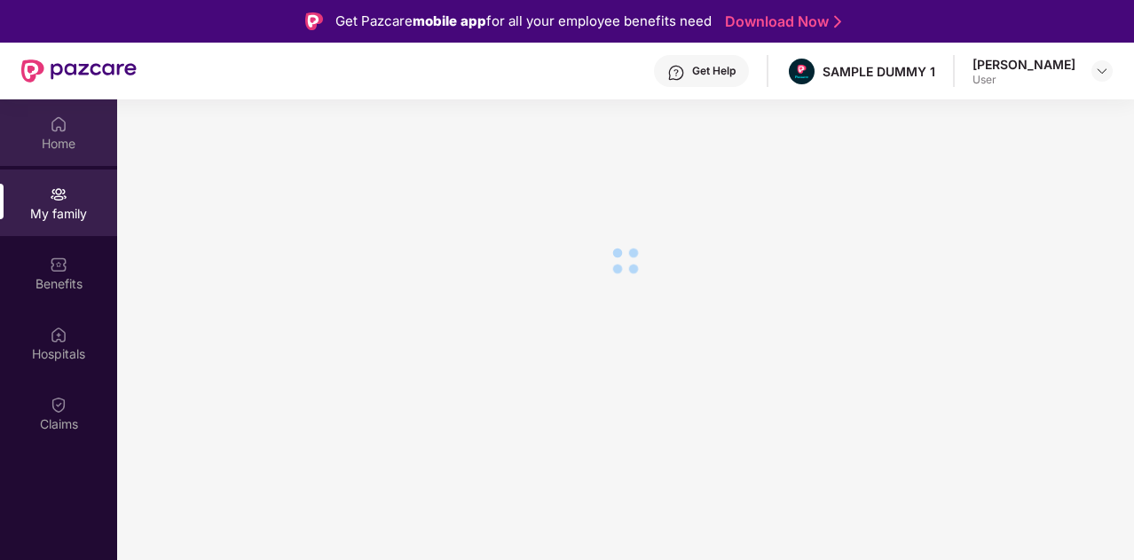
click at [42, 136] on div "Home" at bounding box center [58, 144] width 117 height 18
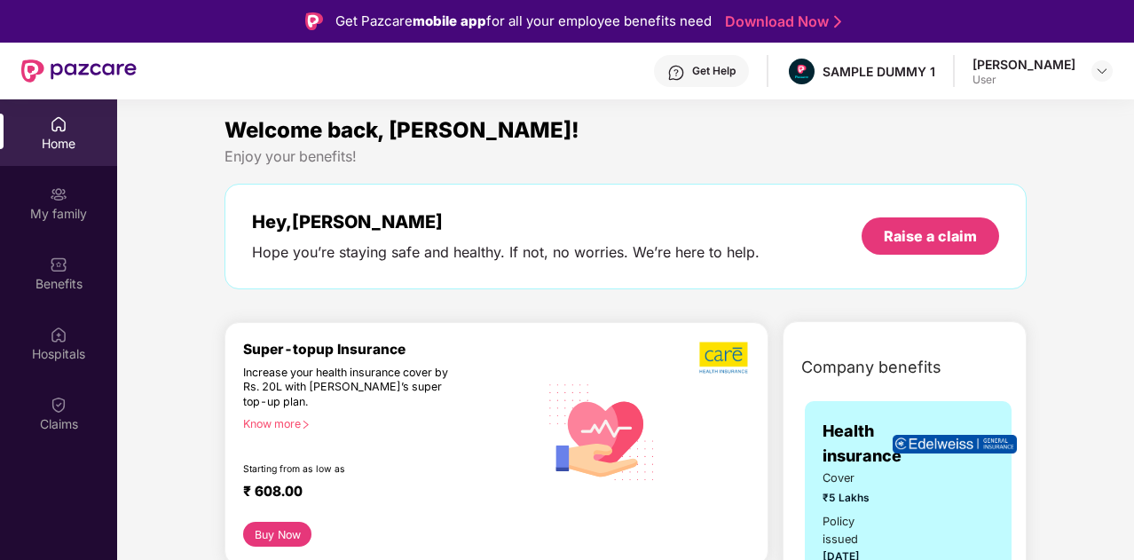
click at [59, 233] on div "My family" at bounding box center [58, 203] width 117 height 67
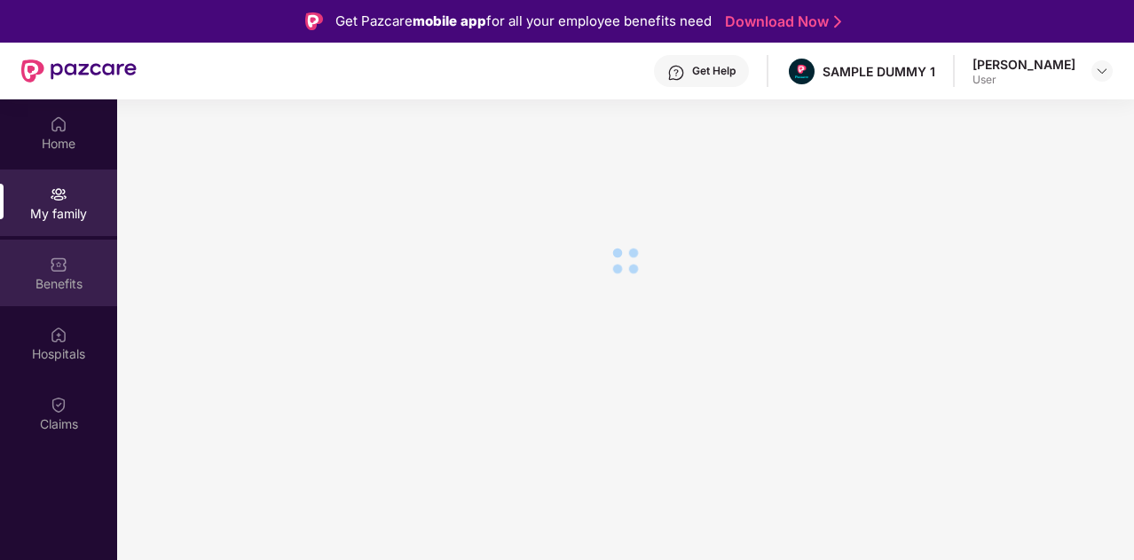
click at [60, 256] on img at bounding box center [59, 265] width 18 height 18
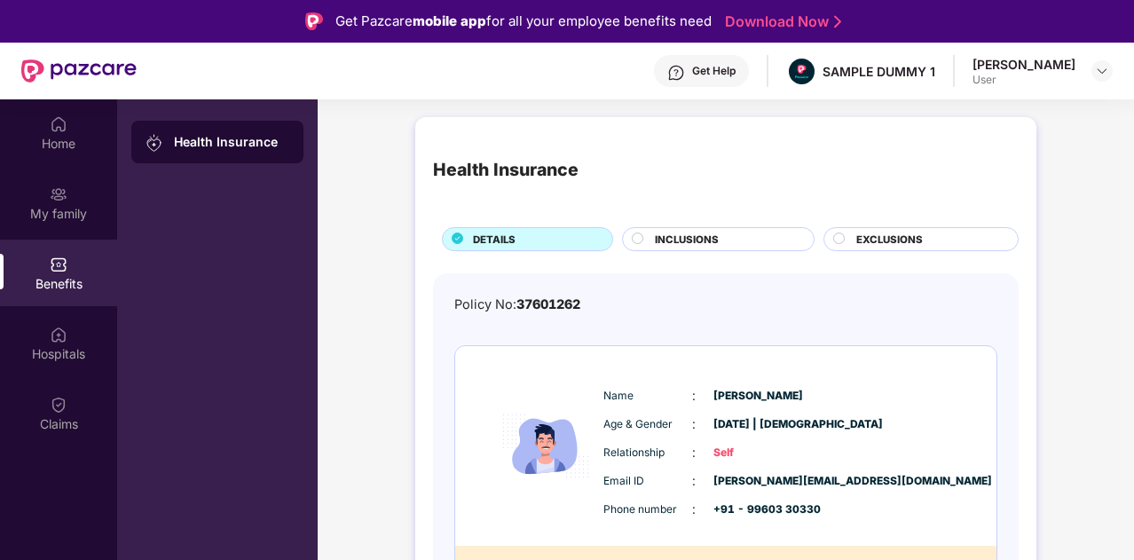
click at [692, 241] on span "INCLUSIONS" at bounding box center [687, 240] width 64 height 16
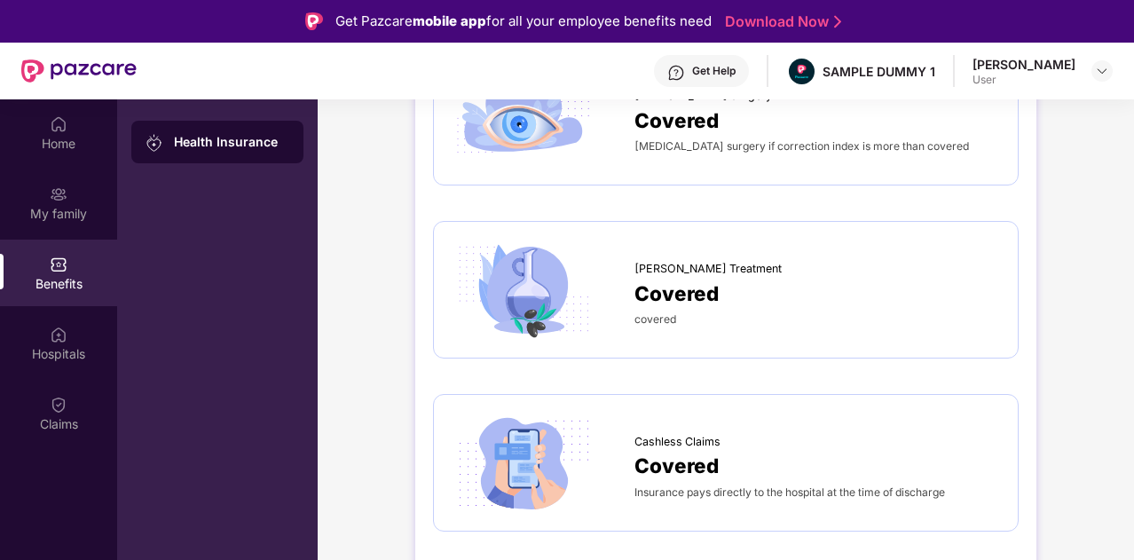
scroll to position [2358, 0]
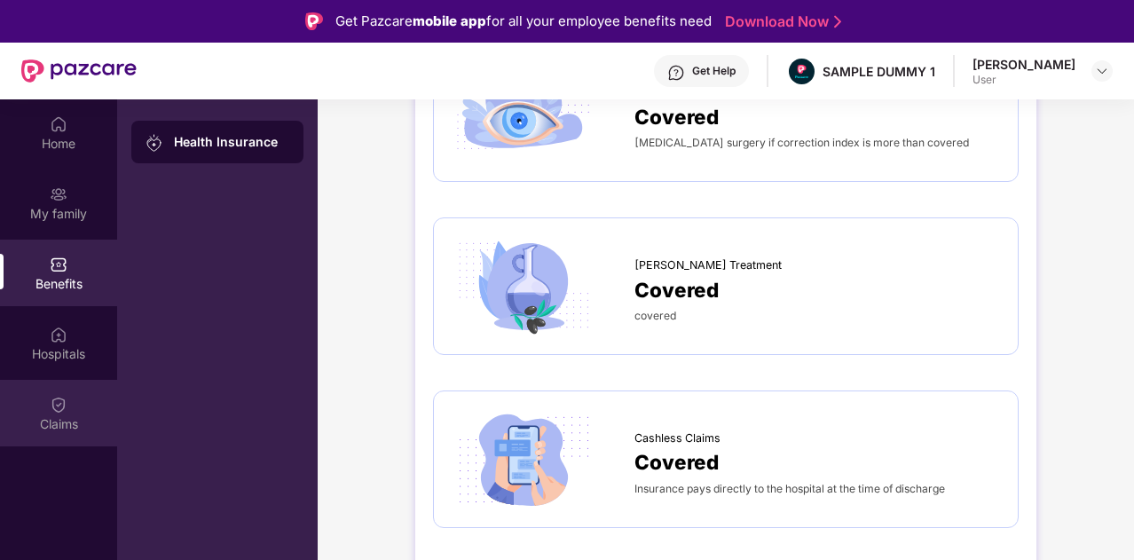
click at [60, 417] on div "Claims" at bounding box center [58, 424] width 117 height 18
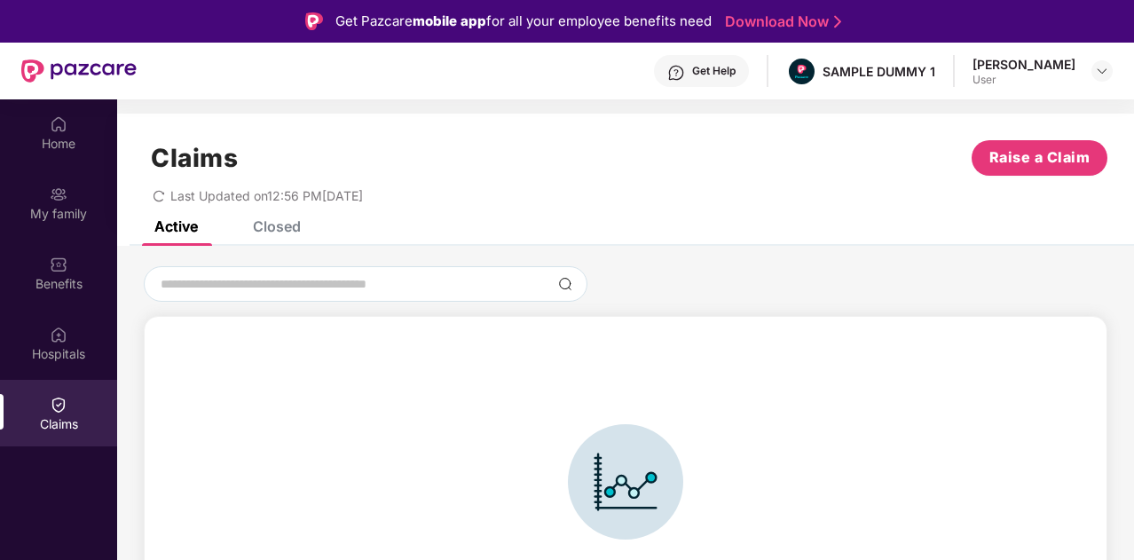
click at [289, 212] on div "Claims Raise a Claim Last Updated on 12:56 PM[DATE]" at bounding box center [625, 167] width 1017 height 107
click at [1026, 163] on span "Raise a Claim" at bounding box center [1040, 157] width 101 height 22
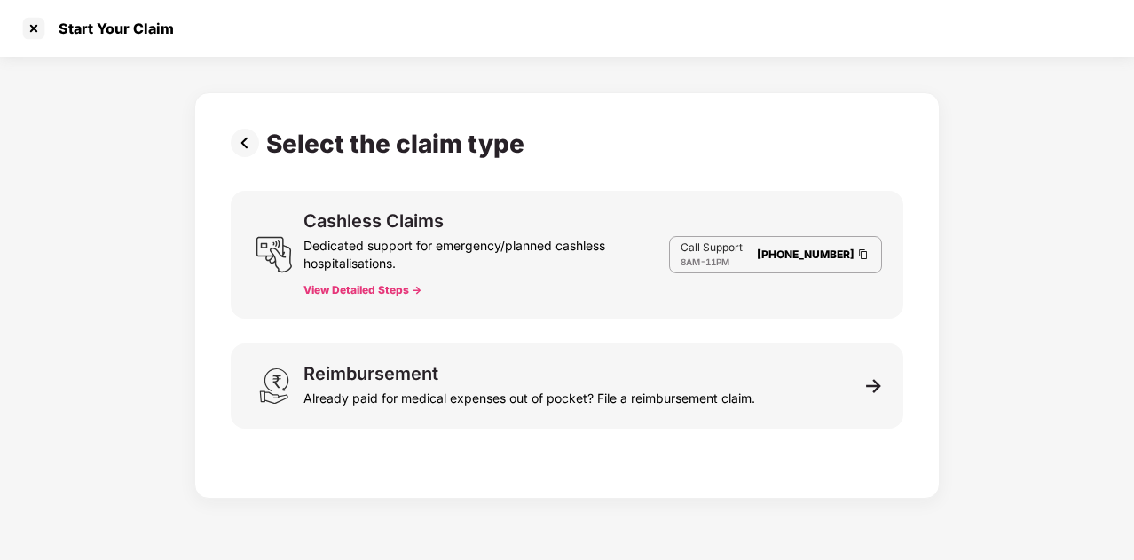
scroll to position [42, 0]
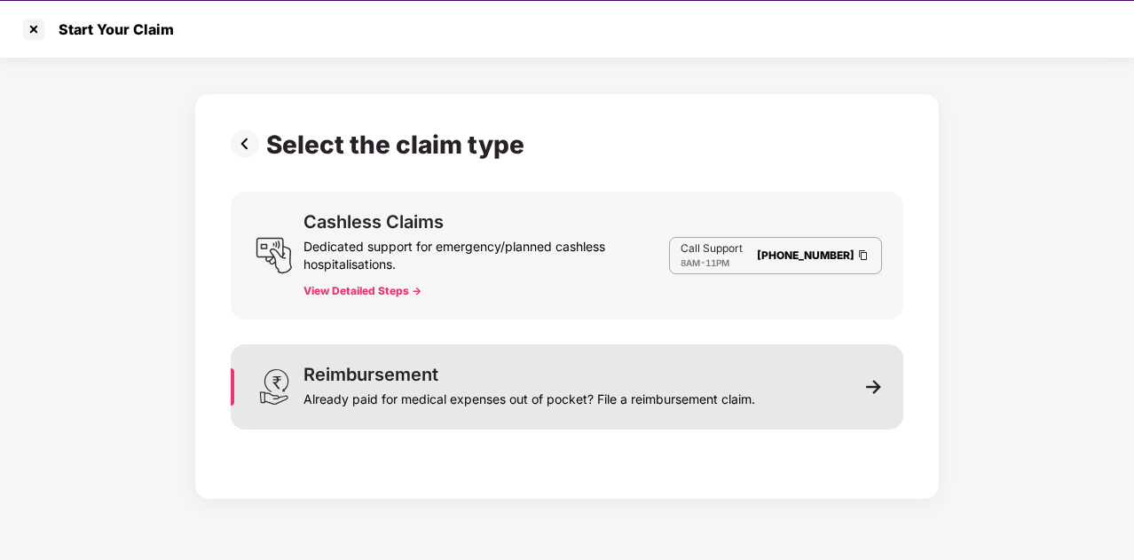
click at [529, 366] on div "Reimbursement Already paid for medical expenses out of pocket? File a reimburse…" at bounding box center [530, 387] width 452 height 43
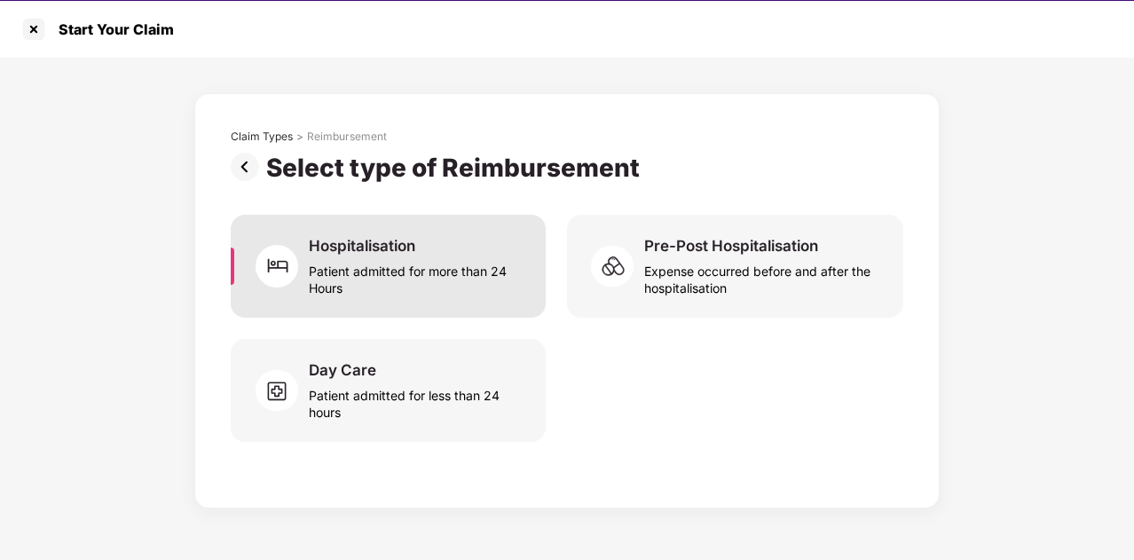
click at [430, 274] on div "Patient admitted for more than 24 Hours" at bounding box center [417, 276] width 216 height 41
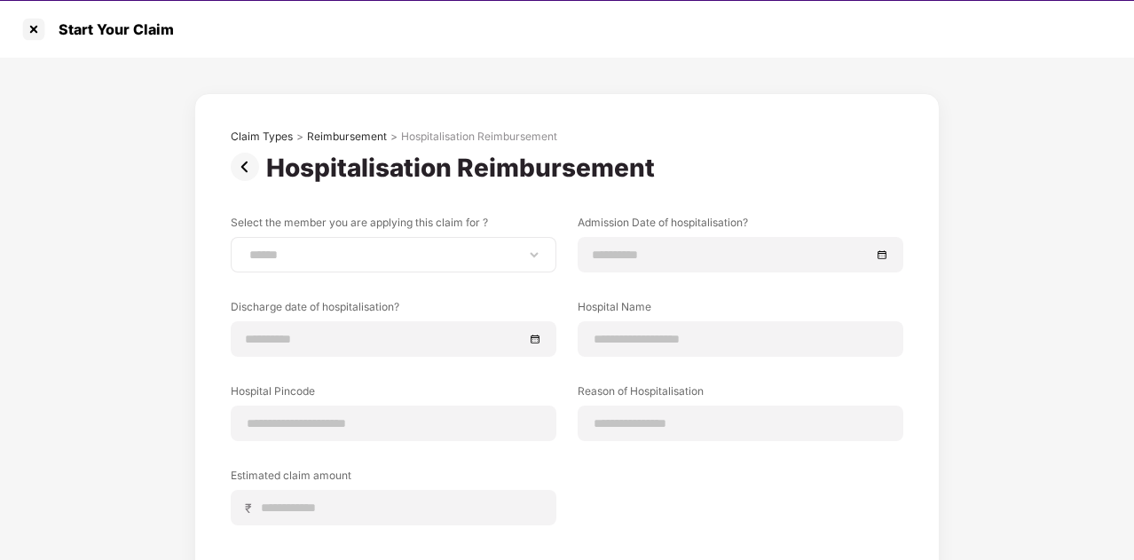
click at [383, 264] on div "**********" at bounding box center [394, 255] width 326 height 36
click at [329, 249] on select "**********" at bounding box center [394, 255] width 296 height 14
select select "**********"
click at [246, 248] on select "**********" at bounding box center [394, 255] width 296 height 14
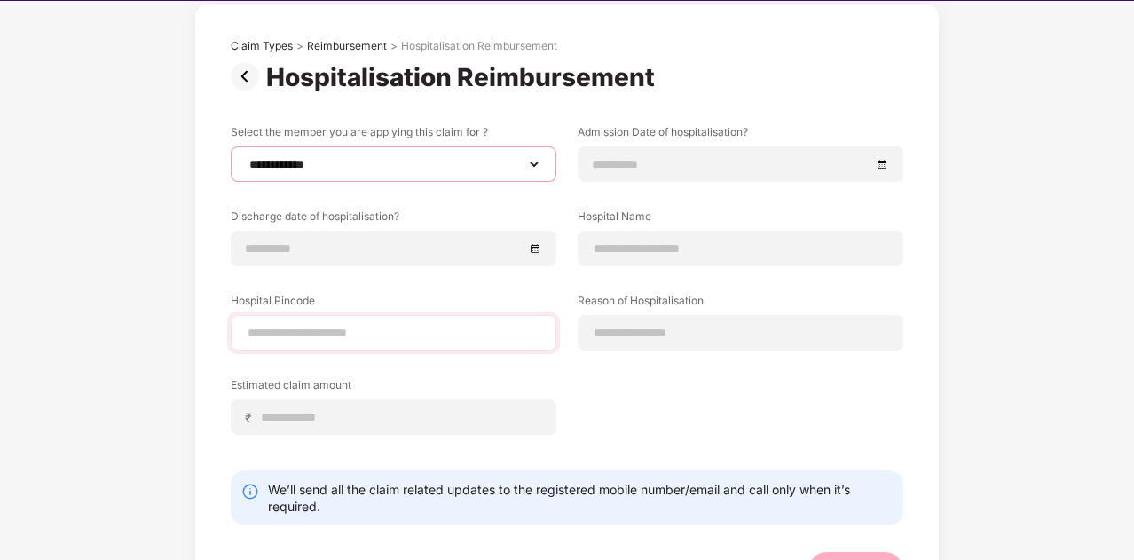
scroll to position [81, 0]
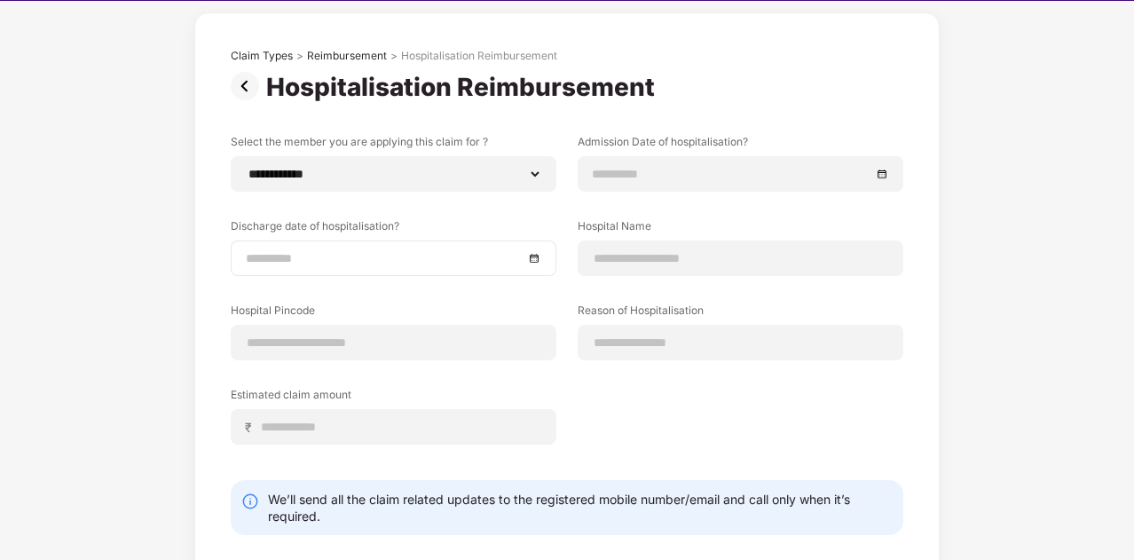
click at [416, 247] on div at bounding box center [394, 259] width 326 height 36
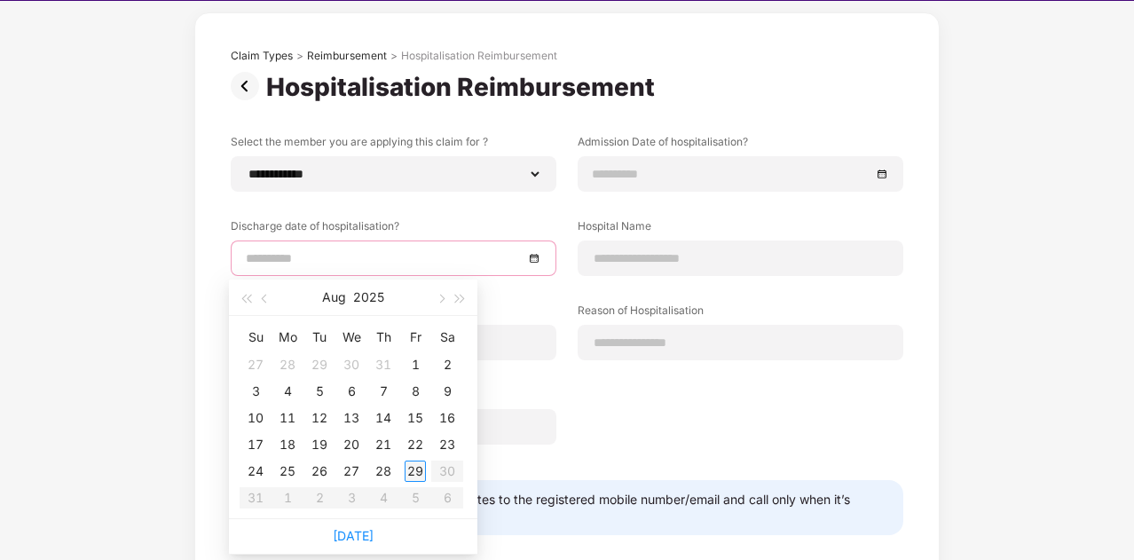
type input "**********"
click at [422, 471] on div "29" at bounding box center [415, 471] width 21 height 21
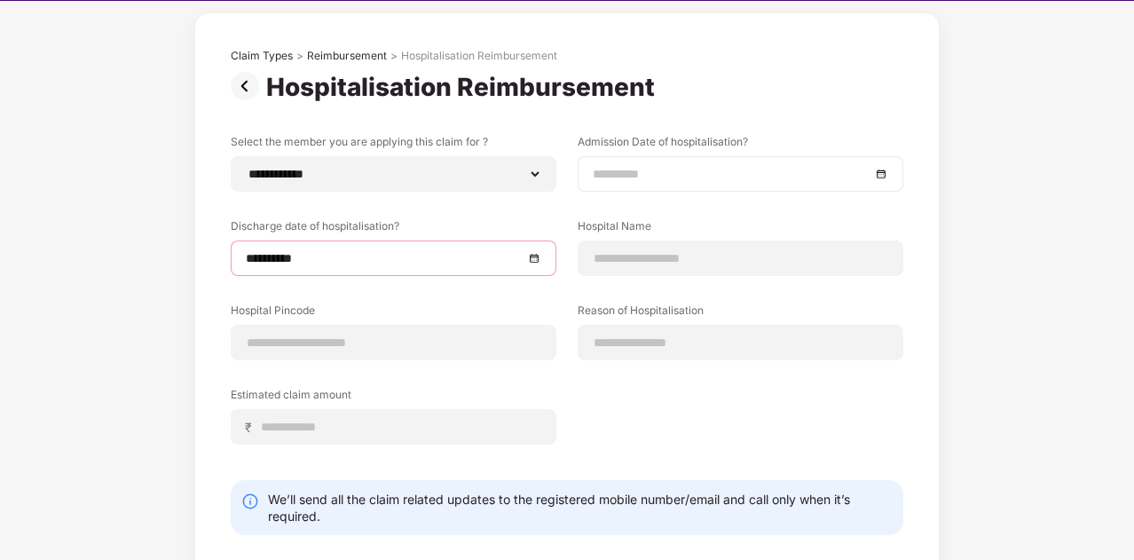
click at [627, 175] on input at bounding box center [732, 174] width 278 height 20
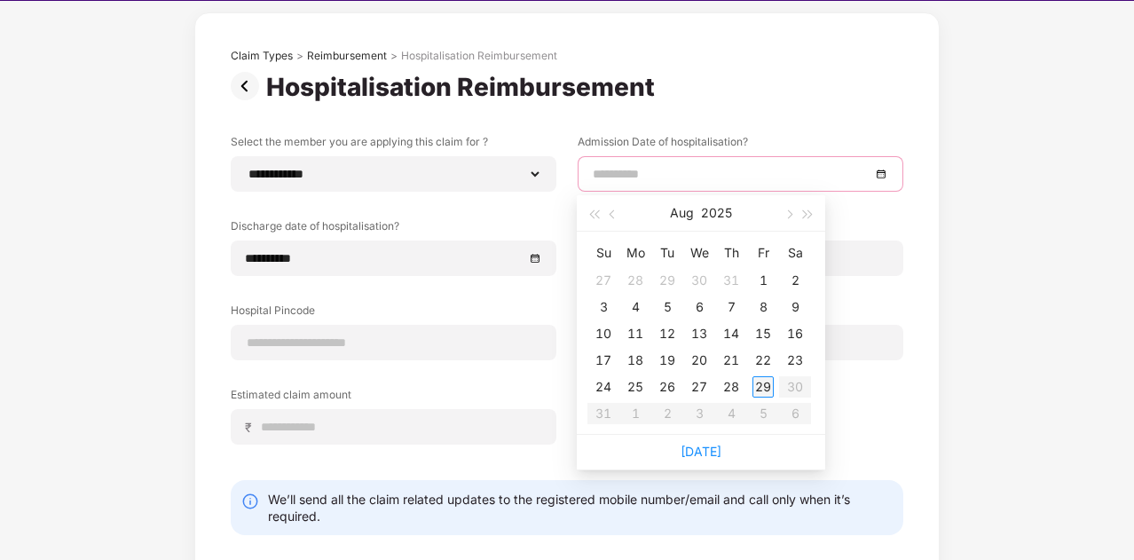
type input "**********"
click at [408, 308] on div "**********" at bounding box center [567, 302] width 673 height 337
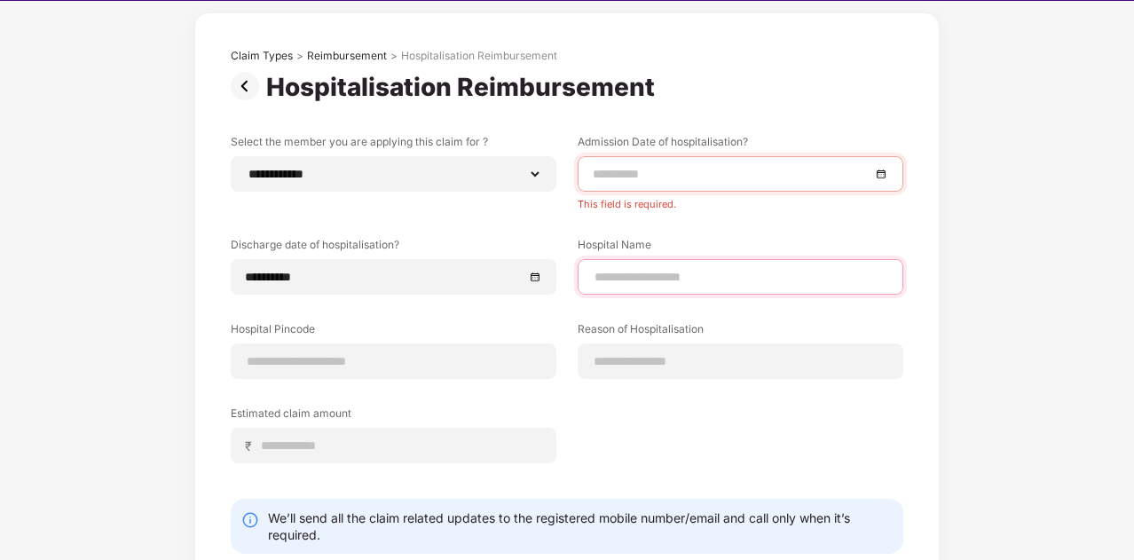
click at [602, 269] on input at bounding box center [741, 277] width 296 height 19
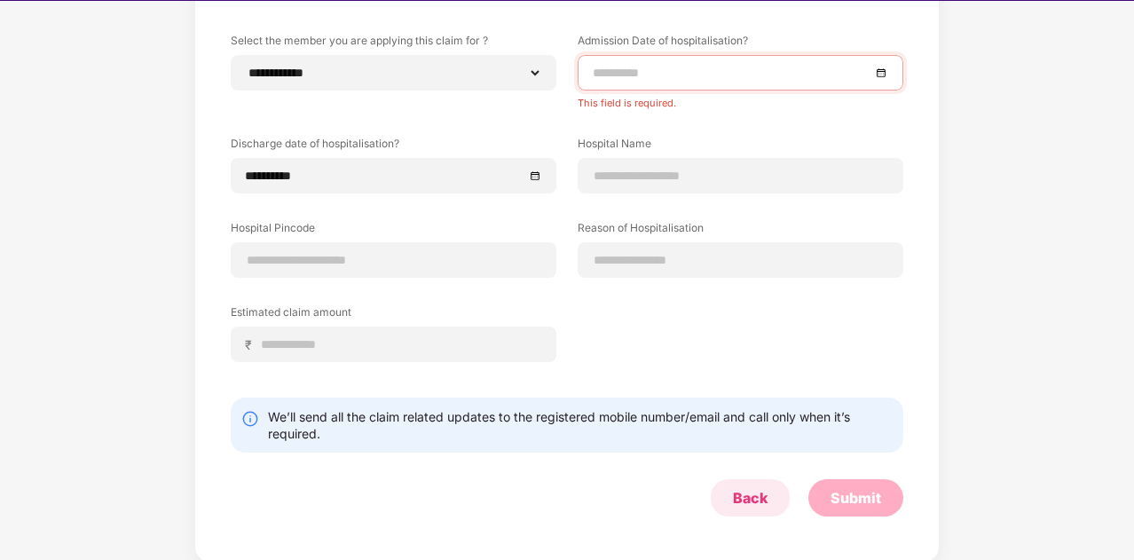
click at [739, 507] on div "Back" at bounding box center [750, 497] width 79 height 37
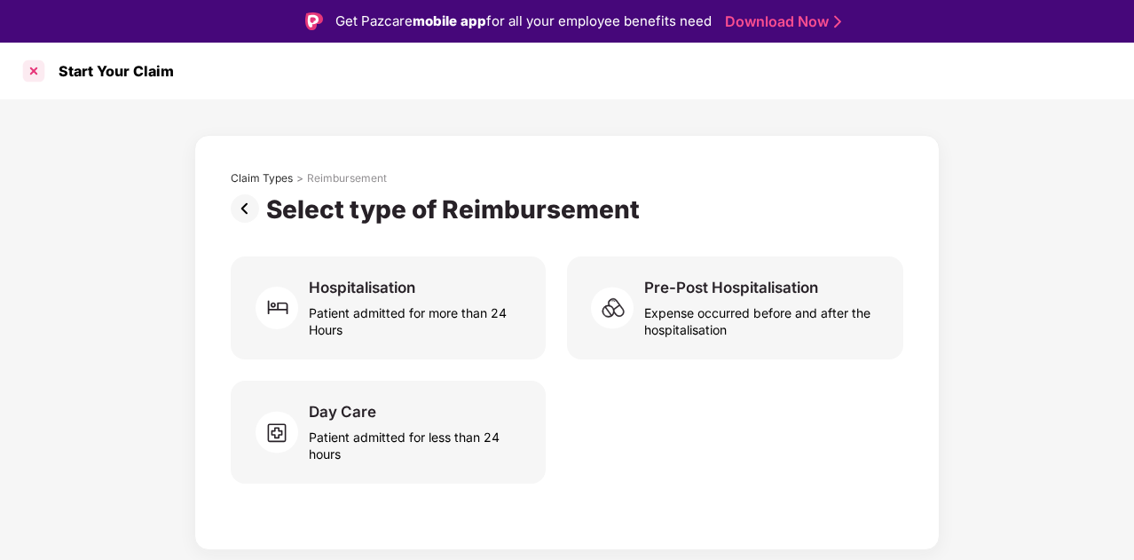
click at [34, 71] on div at bounding box center [34, 71] width 28 height 28
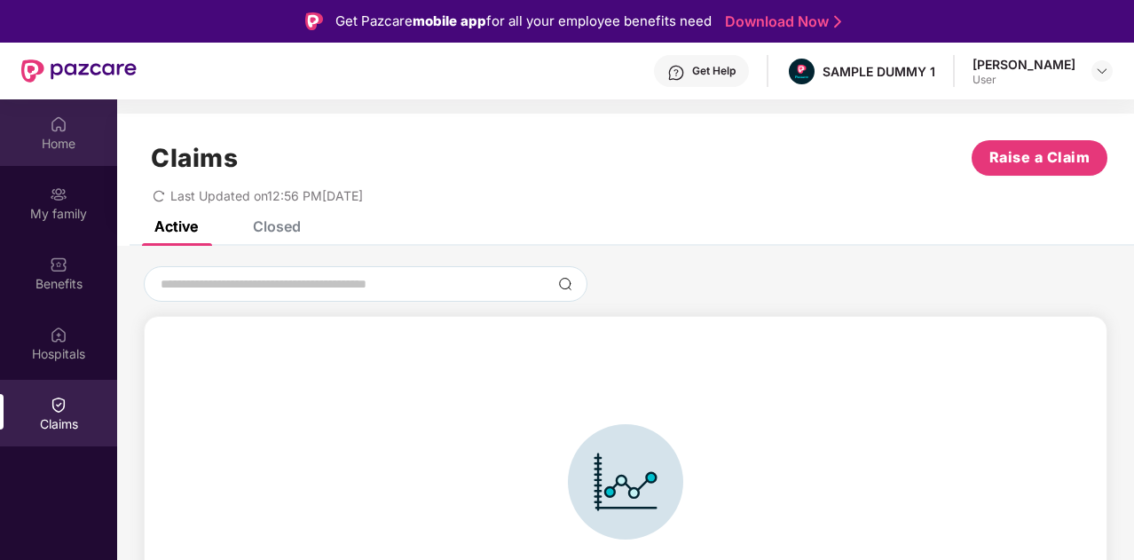
click at [75, 131] on div "Home" at bounding box center [58, 132] width 117 height 67
